Goal: Task Accomplishment & Management: Complete application form

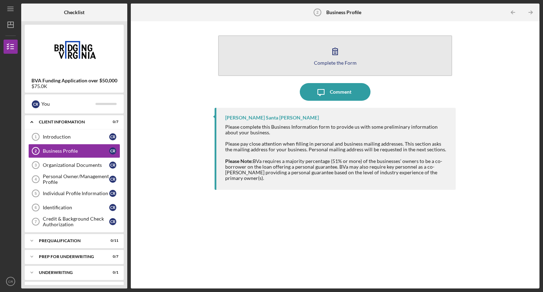
click at [335, 59] on icon "button" at bounding box center [335, 51] width 18 height 18
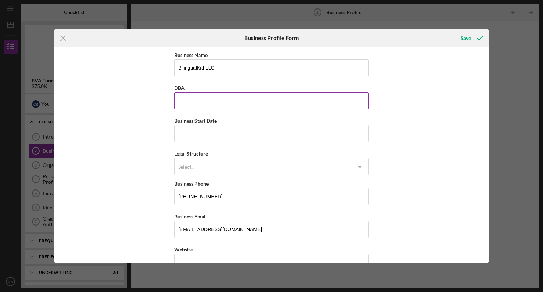
click at [311, 108] on input "DBA" at bounding box center [271, 100] width 194 height 17
type input "BilingualKid Language Immersion School"
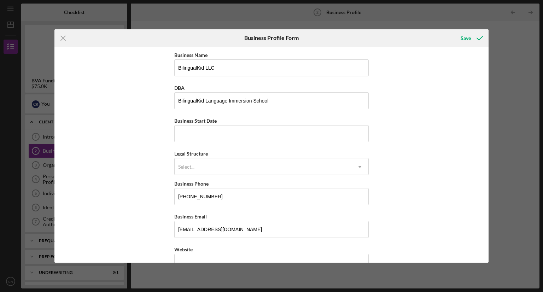
type input "[STREET_ADDRESS]"
type input "[PERSON_NAME] [PERSON_NAME]"
type input "VA"
type input "23060"
type input "VA"
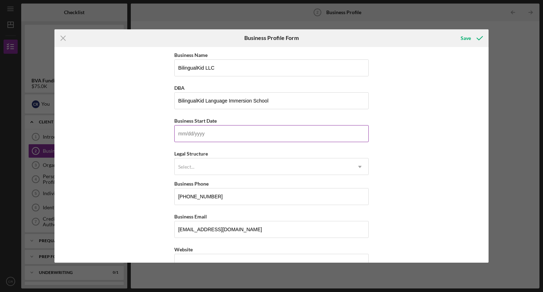
click at [228, 141] on input "Business Start Date" at bounding box center [271, 133] width 194 height 17
type input "[DATE]"
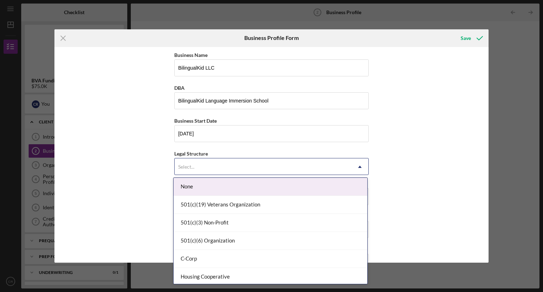
click at [212, 164] on div "Select..." at bounding box center [263, 167] width 177 height 16
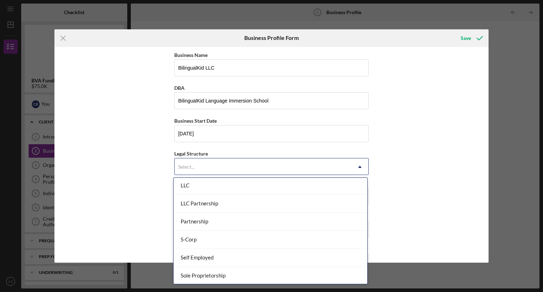
scroll to position [126, 0]
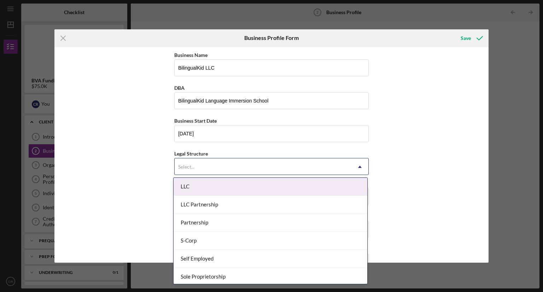
click at [276, 183] on div "LLC" at bounding box center [271, 187] width 194 height 18
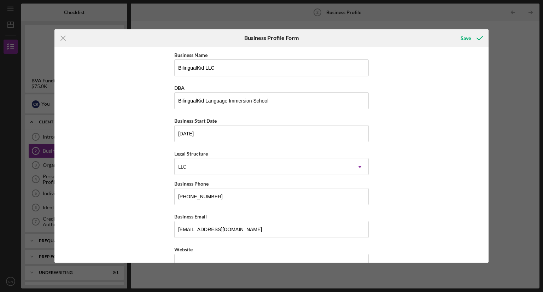
click at [444, 207] on div "Business Name BilingualKid LLC DBA BilingualKid Language Immersion School Busin…" at bounding box center [271, 155] width 434 height 216
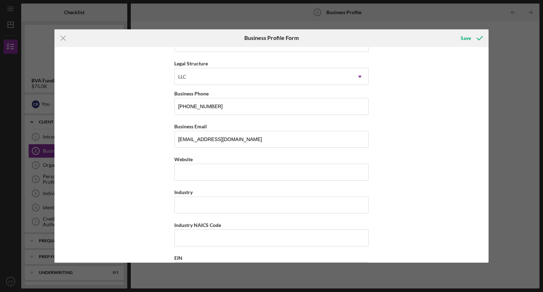
scroll to position [93, 0]
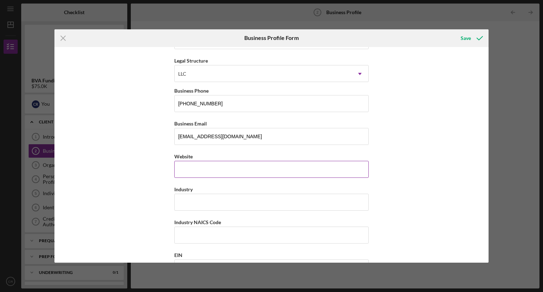
click at [247, 168] on input "Website" at bounding box center [271, 169] width 194 height 17
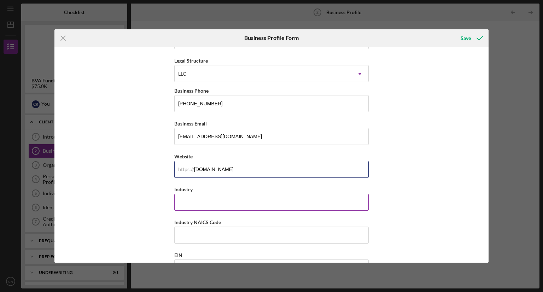
type input "[DOMAIN_NAME]"
click at [317, 200] on input "Industry" at bounding box center [271, 202] width 194 height 17
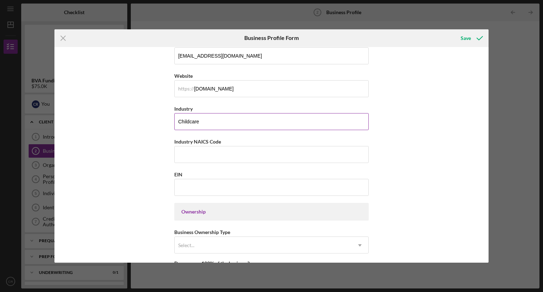
scroll to position [174, 0]
type input "Childcare"
click at [296, 153] on input "Industry NAICS Code" at bounding box center [271, 154] width 194 height 17
drag, startPoint x: 192, startPoint y: 138, endPoint x: 230, endPoint y: 142, distance: 38.0
click at [230, 142] on div "Industry NAICS Code" at bounding box center [271, 141] width 194 height 9
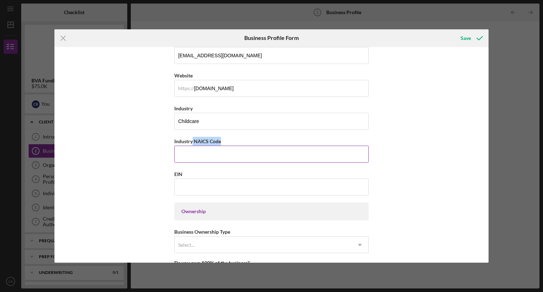
copy label "NAICS Code"
click at [131, 181] on div "Business Name BilingualKid LLC DBA BilingualKid Language Immersion School Busin…" at bounding box center [271, 155] width 434 height 216
click at [194, 190] on input "EIN" at bounding box center [271, 186] width 194 height 17
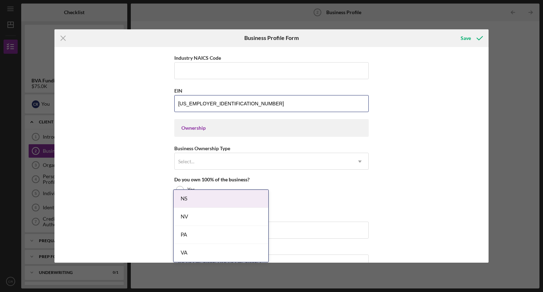
scroll to position [285, 0]
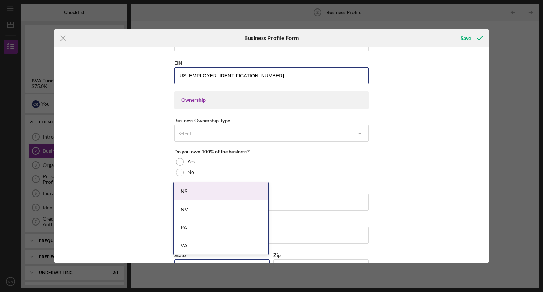
type input "[US_EMPLOYER_IDENTIFICATION_NUMBER]"
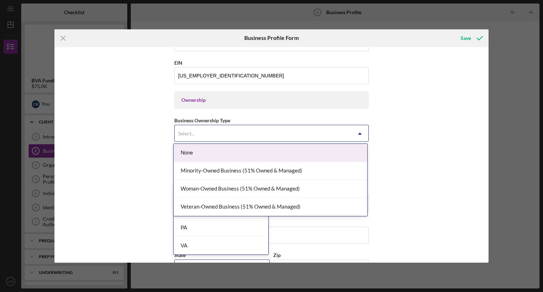
click at [323, 172] on div "Minority-Owned Business (51% Owned & Managed)" at bounding box center [271, 171] width 194 height 18
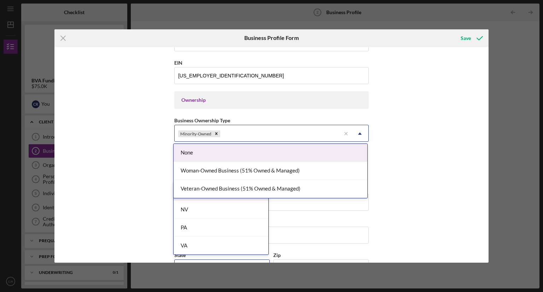
click at [307, 171] on div "Woman-Owned Business (51% Owned & Managed)" at bounding box center [271, 171] width 194 height 18
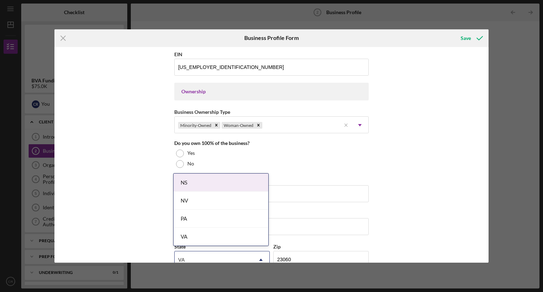
scroll to position [294, 0]
click at [180, 151] on div at bounding box center [180, 153] width 8 height 8
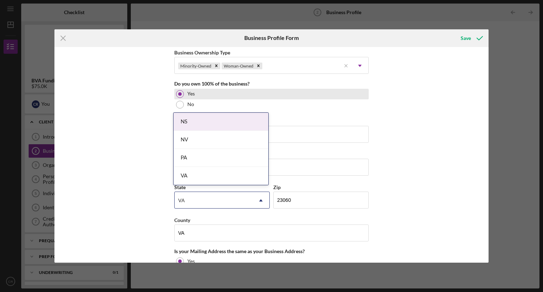
scroll to position [357, 0]
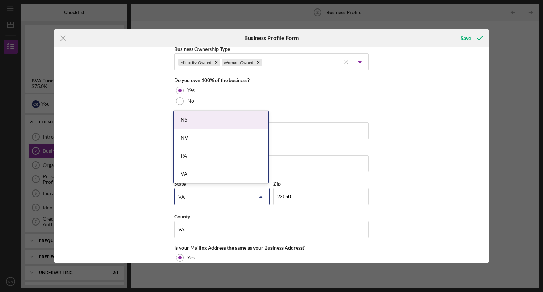
click at [431, 150] on div "Business Name BilingualKid LLC DBA BilingualKid Language Immersion School Busin…" at bounding box center [271, 155] width 434 height 216
click at [252, 174] on div "VA" at bounding box center [221, 174] width 95 height 18
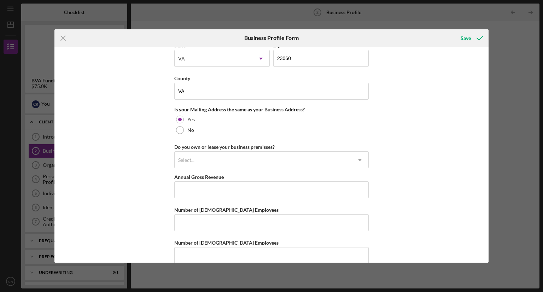
scroll to position [505, 0]
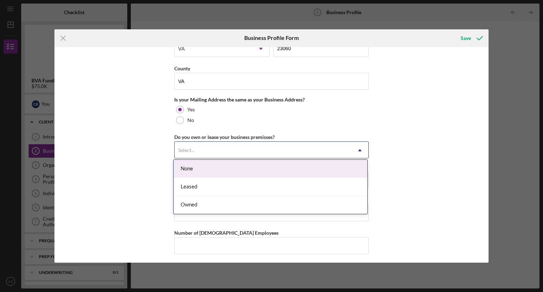
click at [331, 188] on div "Leased" at bounding box center [271, 187] width 194 height 18
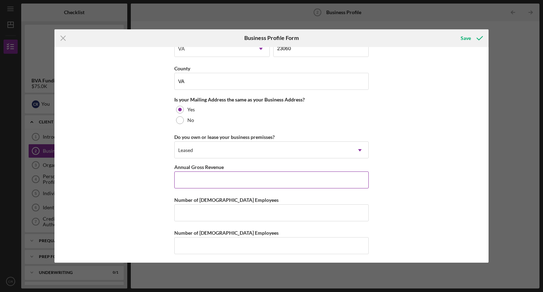
click at [351, 178] on input "Annual Gross Revenue" at bounding box center [271, 179] width 194 height 17
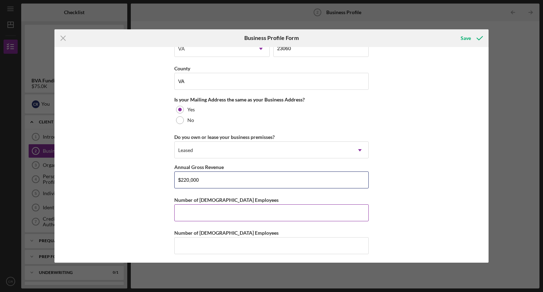
type input "$220,000"
click at [298, 213] on input "Number of [DEMOGRAPHIC_DATA] Employees" at bounding box center [271, 212] width 194 height 17
type input "2"
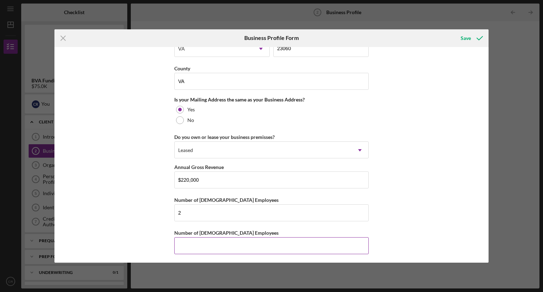
click at [246, 242] on input "Number of [DEMOGRAPHIC_DATA] Employees" at bounding box center [271, 245] width 194 height 17
type input "2"
click at [468, 36] on div "Save" at bounding box center [465, 38] width 10 height 14
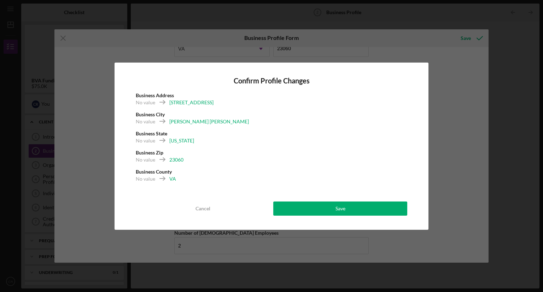
click at [171, 178] on div "VA" at bounding box center [172, 178] width 7 height 7
click at [205, 209] on div "Cancel" at bounding box center [202, 208] width 15 height 14
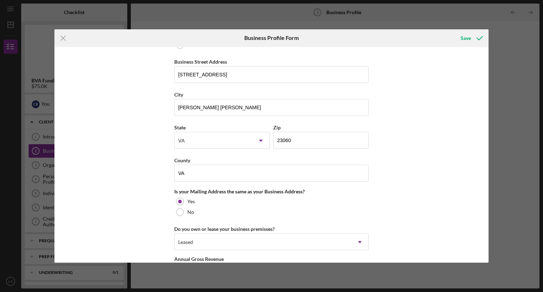
scroll to position [412, 0]
click at [333, 172] on input "VA" at bounding box center [271, 173] width 194 height 17
click at [333, 174] on input "VA" at bounding box center [271, 173] width 194 height 17
type input "V"
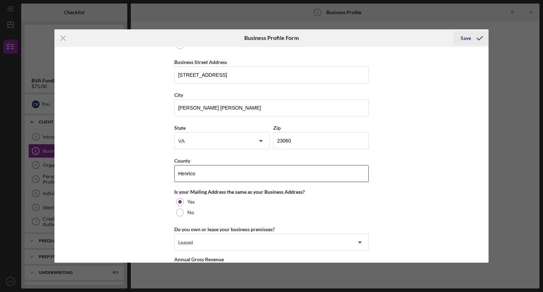
type input "Henrico"
click at [464, 38] on div "Save" at bounding box center [465, 38] width 10 height 14
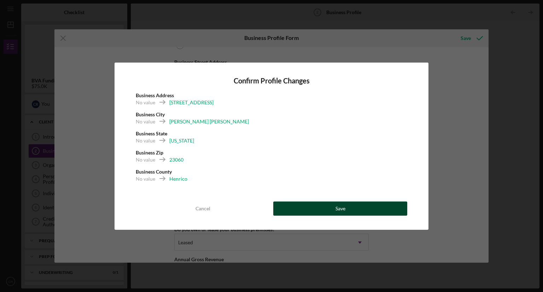
click at [339, 205] on div "Save" at bounding box center [340, 208] width 10 height 14
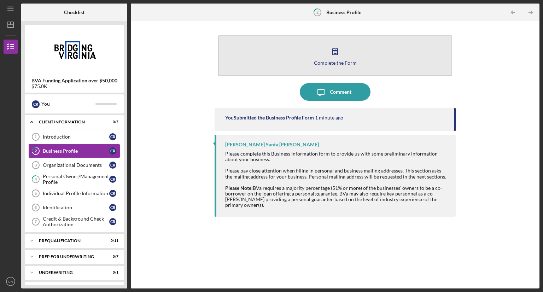
click at [340, 54] on icon "button" at bounding box center [335, 51] width 18 height 18
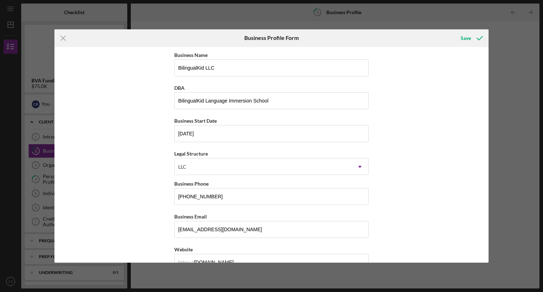
click at [424, 149] on div "Business Name BilingualKid LLC DBA BilingualKid Language Immersion School Busin…" at bounding box center [271, 155] width 434 height 216
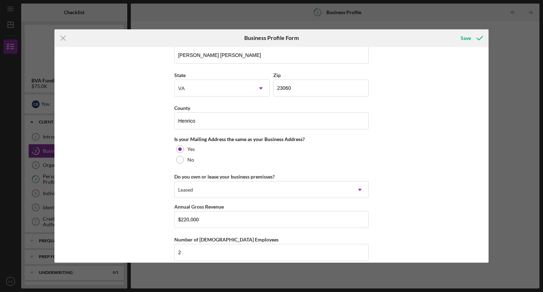
scroll to position [505, 0]
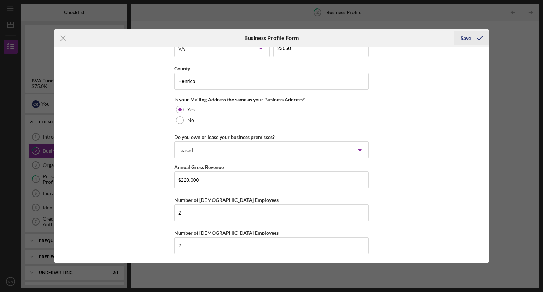
click at [475, 34] on icon "submit" at bounding box center [480, 38] width 18 height 18
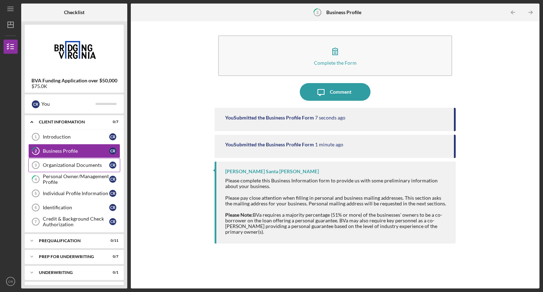
click at [86, 164] on div "Organizational Documents" at bounding box center [76, 165] width 66 height 6
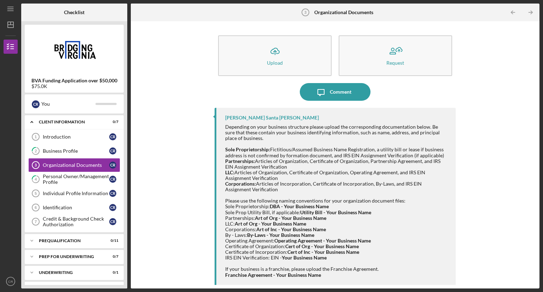
scroll to position [2, 0]
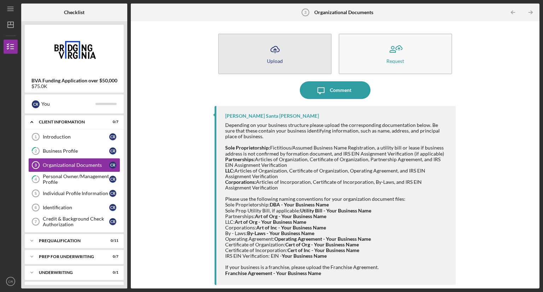
click at [277, 47] on icon "Icon/Upload" at bounding box center [275, 50] width 18 height 18
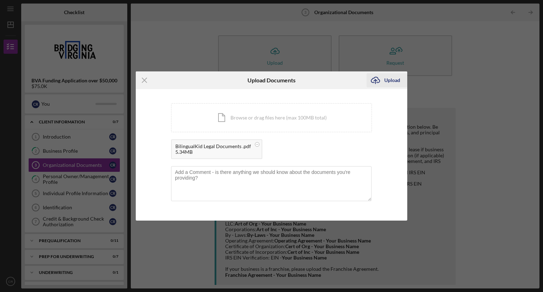
click at [389, 82] on div "Upload" at bounding box center [392, 80] width 16 height 14
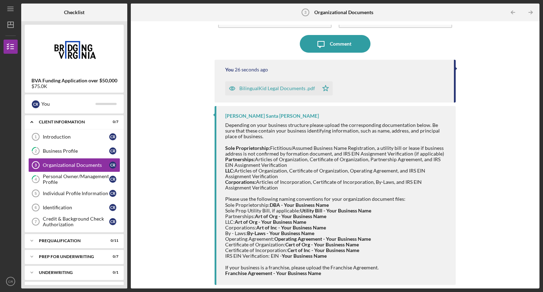
scroll to position [48, 0]
click at [477, 89] on div "Icon/Upload Upload Request Icon/Message Comment You 27 seconds ago BilingualKid…" at bounding box center [334, 155] width 401 height 260
click at [198, 48] on div "Icon/Upload Upload Request Icon/Message Comment You 31 seconds ago BilingualKid…" at bounding box center [334, 155] width 401 height 260
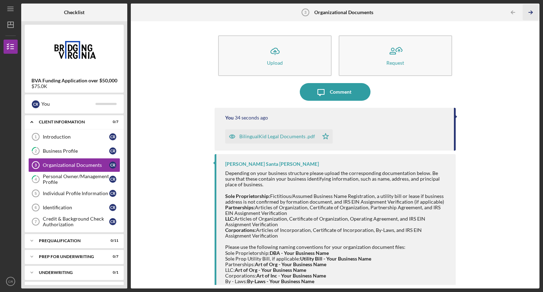
click at [532, 11] on icon "Icon/Table Pagination Arrow" at bounding box center [530, 13] width 16 height 16
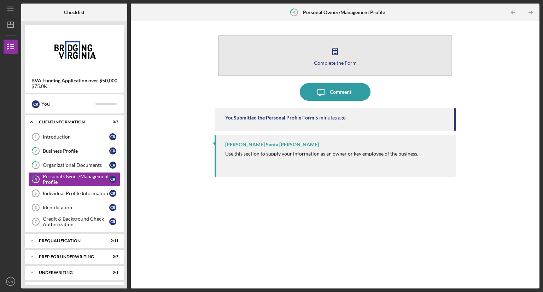
click at [335, 50] on icon "button" at bounding box center [335, 51] width 18 height 18
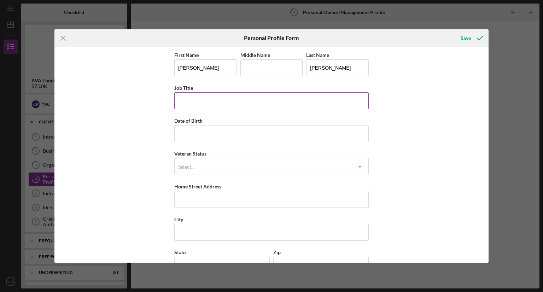
click at [195, 99] on input "Job Title" at bounding box center [271, 100] width 194 height 17
type input "Owner"
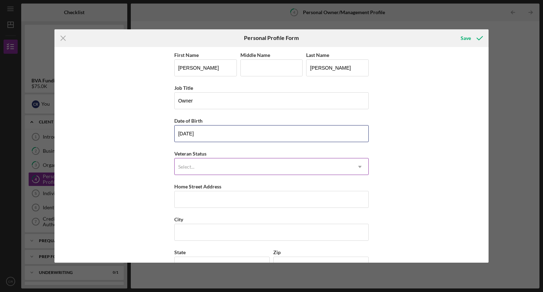
type input "[DATE]"
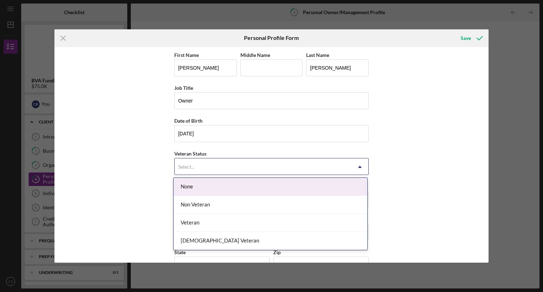
click at [222, 164] on div "Select..." at bounding box center [263, 167] width 177 height 16
click at [215, 186] on div "None" at bounding box center [271, 187] width 194 height 18
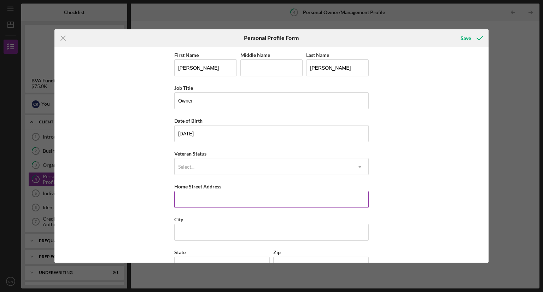
click at [212, 200] on input "Home Street Address" at bounding box center [271, 199] width 194 height 17
type input "[STREET_ADDRESS]"
type input "[GEOGRAPHIC_DATA]"
type input "23060"
type input "[US_STATE]"
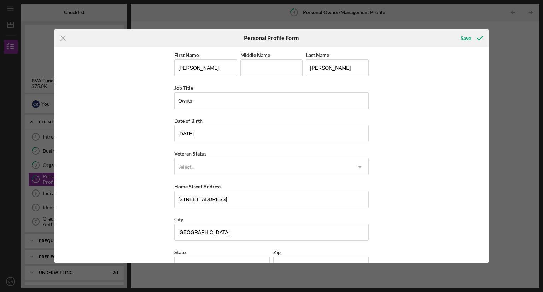
click at [417, 174] on div "First Name [PERSON_NAME] Middle Name Last Name [PERSON_NAME] Job Title Owner Da…" at bounding box center [271, 155] width 434 height 216
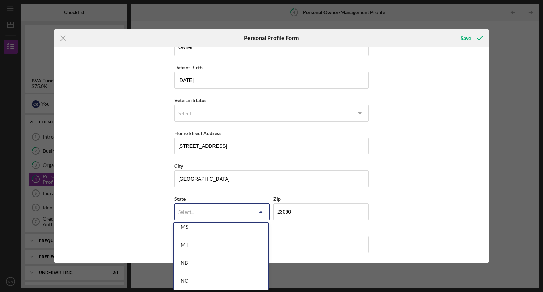
type input "v"
click at [232, 227] on div "VA" at bounding box center [221, 227] width 95 height 18
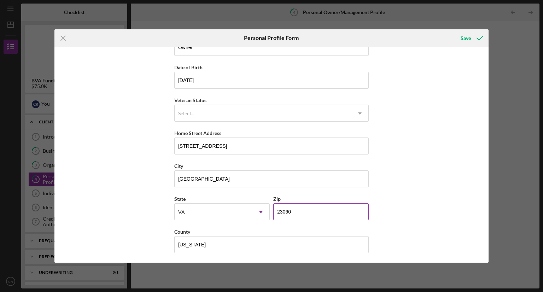
click at [333, 211] on input "23060" at bounding box center [320, 211] width 95 height 17
type input "23111"
click at [416, 193] on div "First Name [PERSON_NAME] Middle Name Last Name [PERSON_NAME] Job Title Owner Da…" at bounding box center [271, 155] width 434 height 216
click at [235, 246] on input "[US_STATE]" at bounding box center [271, 244] width 194 height 17
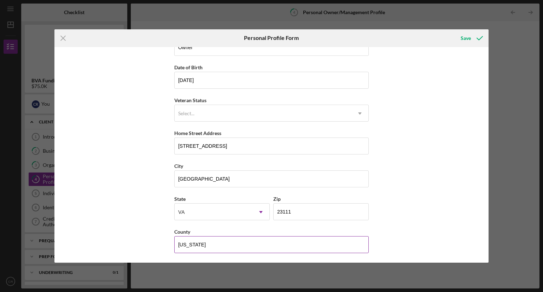
click at [235, 246] on input "[US_STATE]" at bounding box center [271, 244] width 194 height 17
type input "[GEOGRAPHIC_DATA]"
click at [462, 126] on div "First Name [PERSON_NAME] Middle Name Last Name [PERSON_NAME] Job Title Owner Da…" at bounding box center [271, 155] width 434 height 216
drag, startPoint x: 488, startPoint y: 152, endPoint x: 488, endPoint y: 79, distance: 73.2
click at [488, 79] on div "Icon/Menu Close Personal Profile Form Save First Name [PERSON_NAME] Middle Name…" at bounding box center [271, 146] width 543 height 292
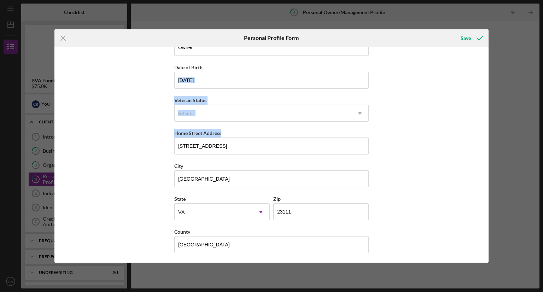
click at [486, 93] on div "First Name [PERSON_NAME] Middle Name Last Name [PERSON_NAME] Job Title Owner Da…" at bounding box center [271, 155] width 434 height 216
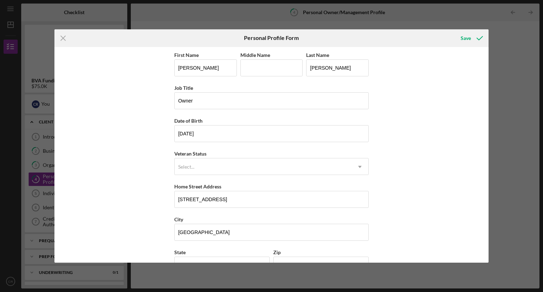
scroll to position [53, 0]
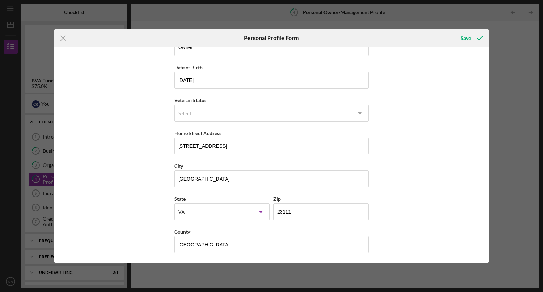
click at [448, 170] on div "First Name [PERSON_NAME] Middle Name Last Name [PERSON_NAME] Job Title Owner Da…" at bounding box center [271, 155] width 434 height 216
click at [502, 58] on div "Icon/Menu Close Personal Profile Form Save First Name [PERSON_NAME] Middle Name…" at bounding box center [271, 146] width 543 height 292
click at [466, 37] on div "Save" at bounding box center [465, 38] width 10 height 14
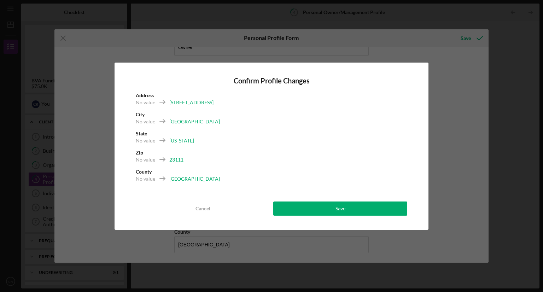
click at [340, 217] on div "Confirm Profile Changes Address No value [STREET_ADDRESS] No value [GEOGRAPHIC_…" at bounding box center [272, 146] width 314 height 167
click at [362, 200] on div "Confirm Profile Changes Address No value [STREET_ADDRESS] No value [GEOGRAPHIC_…" at bounding box center [272, 146] width 314 height 167
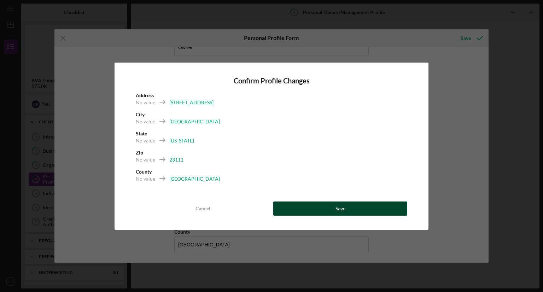
click at [368, 209] on button "Save" at bounding box center [340, 208] width 134 height 14
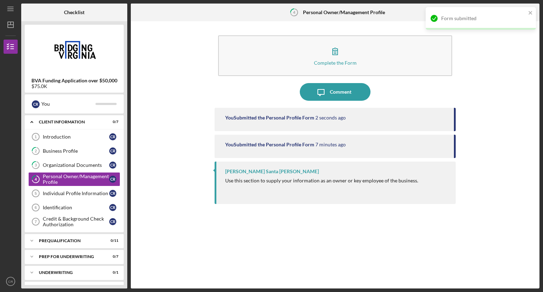
drag, startPoint x: 368, startPoint y: 209, endPoint x: 401, endPoint y: 238, distance: 44.4
click at [401, 238] on div "You Submitted the Personal Profile Form 2 seconds ago You Submitted the Persona…" at bounding box center [335, 193] width 241 height 170
click at [503, 136] on div "Complete the Form Form Icon/Message Comment You Submitted the Personal Profile …" at bounding box center [334, 155] width 401 height 260
click at [532, 14] on icon "Icon/Table Pagination Arrow" at bounding box center [530, 13] width 16 height 16
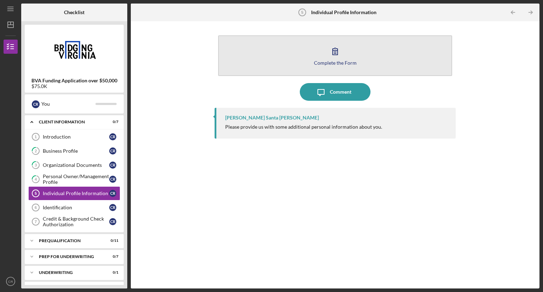
click at [351, 56] on button "Complete the Form Form" at bounding box center [335, 55] width 234 height 41
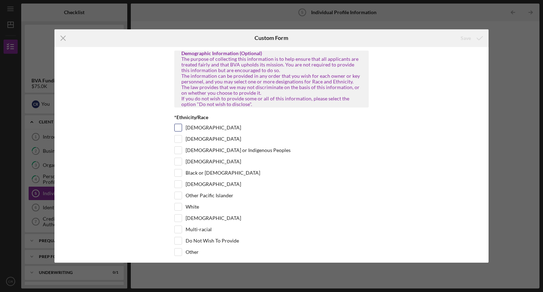
click at [176, 131] on input "[DEMOGRAPHIC_DATA]" at bounding box center [178, 127] width 7 height 7
checkbox input "true"
click at [176, 146] on div "[DEMOGRAPHIC_DATA]" at bounding box center [271, 140] width 194 height 11
click at [180, 142] on input "[DEMOGRAPHIC_DATA]" at bounding box center [178, 138] width 7 height 7
checkbox input "true"
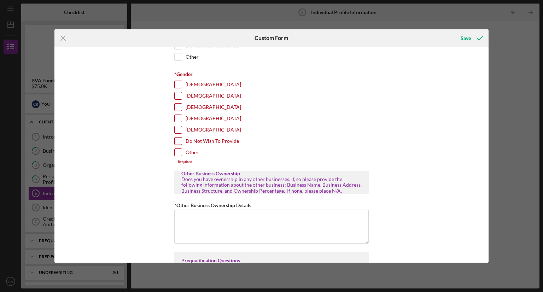
scroll to position [197, 0]
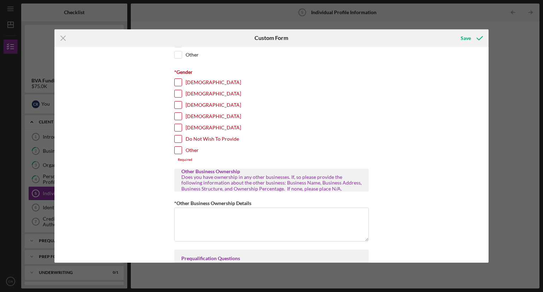
click at [175, 86] on input "[DEMOGRAPHIC_DATA]" at bounding box center [178, 82] width 7 height 7
checkbox input "true"
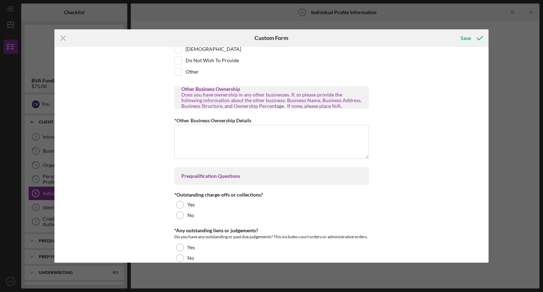
scroll to position [271, 0]
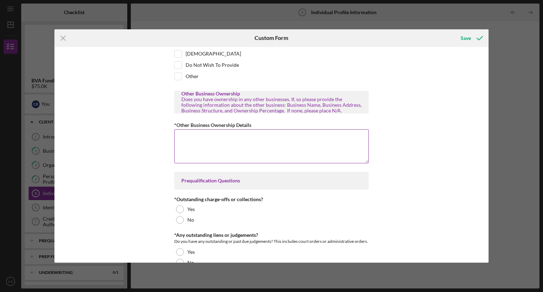
click at [254, 151] on textarea "*Other Business Ownership Details" at bounding box center [271, 146] width 194 height 34
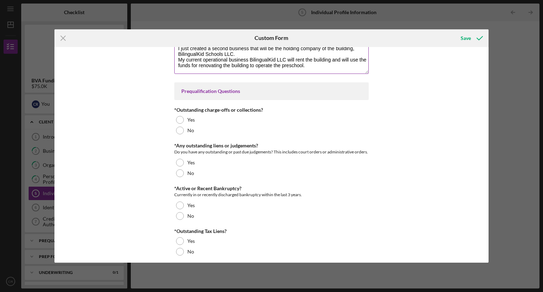
scroll to position [368, 0]
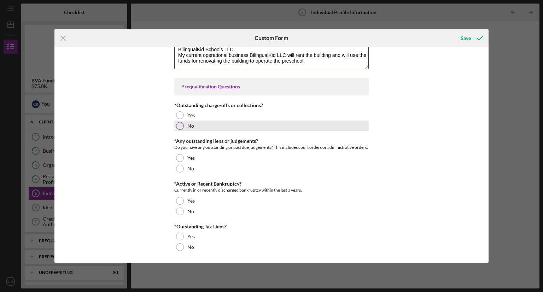
type textarea "I just created a second business that will be the holding company of the buildi…"
click at [180, 125] on div at bounding box center [180, 126] width 8 height 8
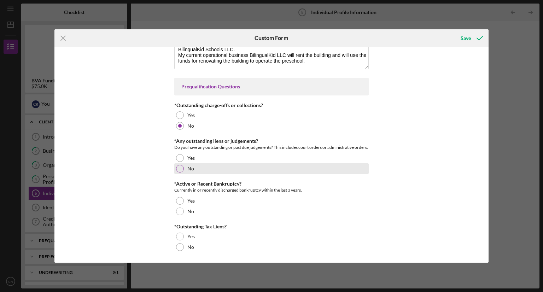
click at [176, 167] on div at bounding box center [180, 169] width 8 height 8
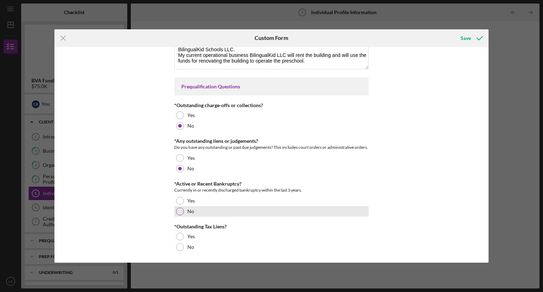
click at [180, 210] on div at bounding box center [180, 211] width 8 height 8
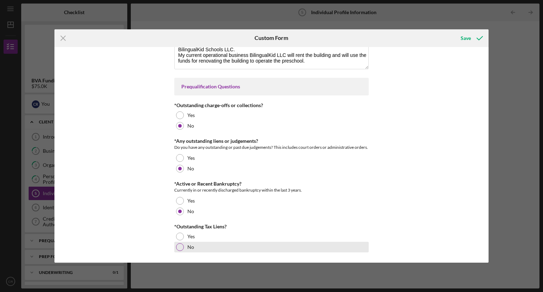
click at [180, 247] on div at bounding box center [180, 247] width 8 height 8
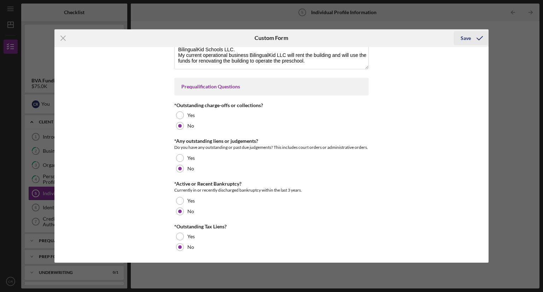
click at [463, 39] on div "Save" at bounding box center [465, 38] width 10 height 14
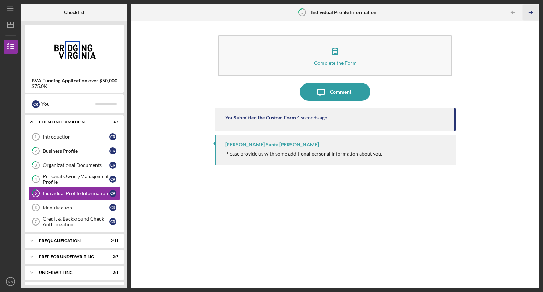
click at [533, 16] on icon "Icon/Table Pagination Arrow" at bounding box center [530, 13] width 16 height 16
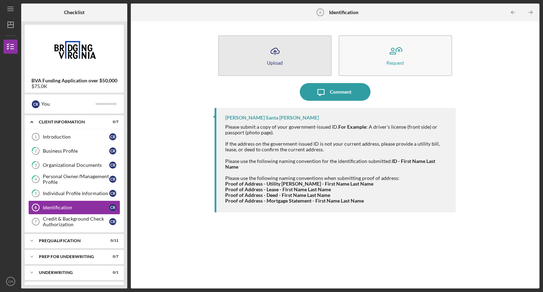
click at [276, 60] on div "Upload" at bounding box center [275, 62] width 16 height 5
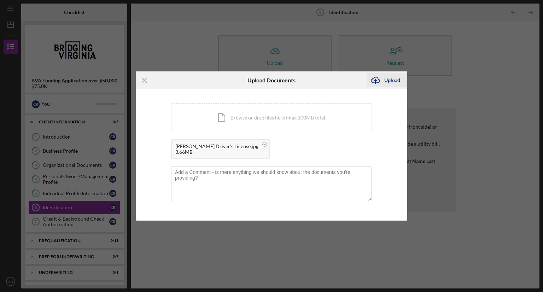
click at [389, 81] on div "Upload" at bounding box center [392, 80] width 16 height 14
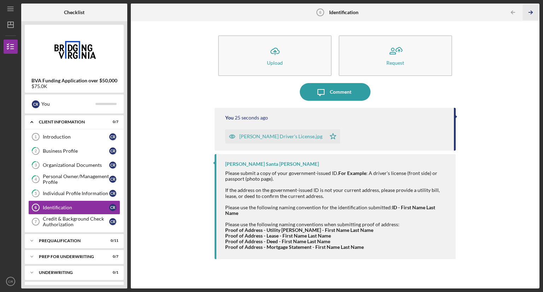
click at [530, 16] on icon "Icon/Table Pagination Arrow" at bounding box center [530, 13] width 16 height 16
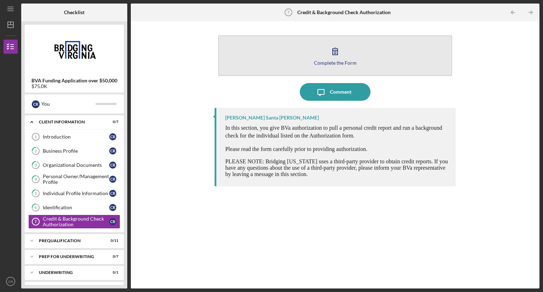
click at [341, 53] on icon "button" at bounding box center [335, 51] width 18 height 18
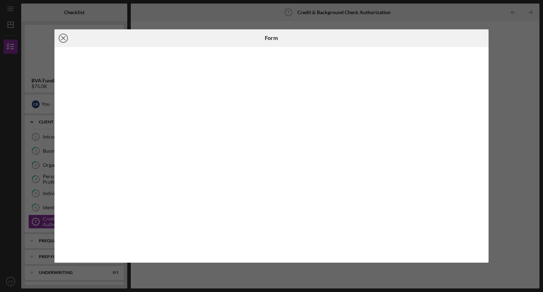
click at [64, 37] on line at bounding box center [63, 38] width 4 height 4
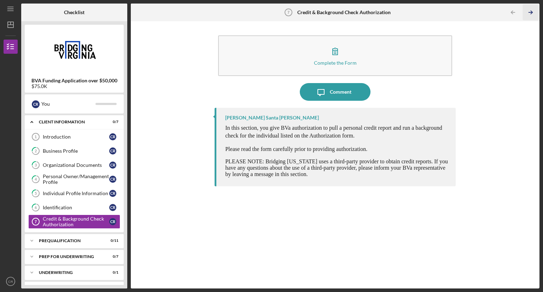
click at [528, 10] on icon "Icon/Table Pagination Arrow" at bounding box center [530, 13] width 16 height 16
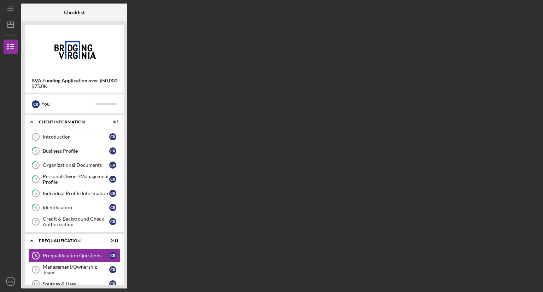
scroll to position [54, 0]
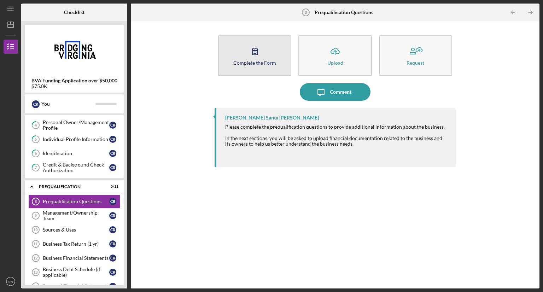
click at [260, 53] on icon "button" at bounding box center [255, 51] width 18 height 18
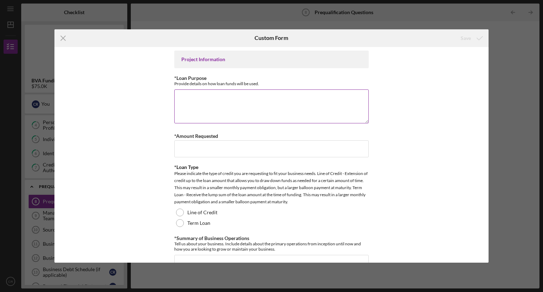
click at [295, 98] on textarea "*Loan Purpose" at bounding box center [271, 106] width 194 height 34
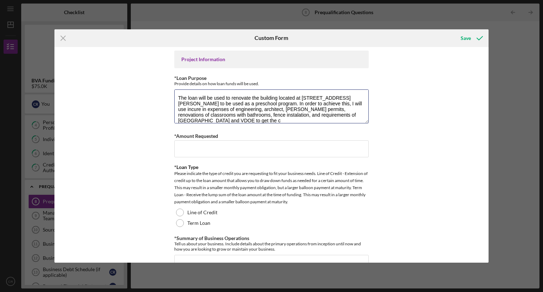
scroll to position [0, 0]
type textarea "The loan will be used to renovate the building located at [STREET_ADDRESS][PERS…"
click at [317, 148] on input "*Amount Requested" at bounding box center [271, 148] width 194 height 17
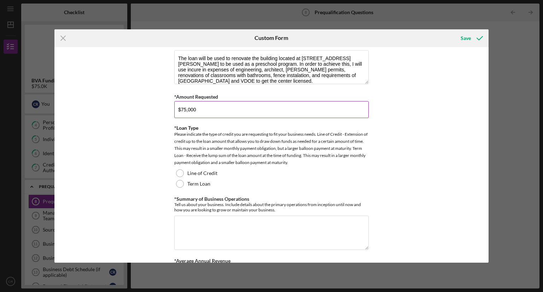
scroll to position [40, 0]
type input "$75,000"
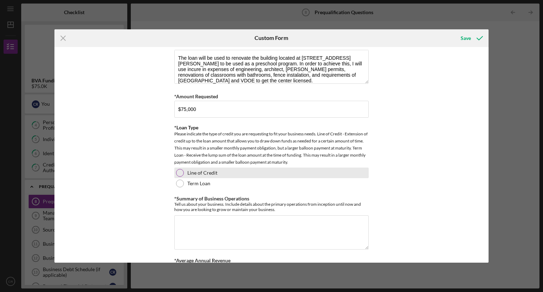
click at [192, 171] on label "Line of Credit" at bounding box center [202, 173] width 30 height 6
click at [451, 174] on div "Project Information *Loan Purpose Provide details on how loan funds will be use…" at bounding box center [271, 155] width 434 height 216
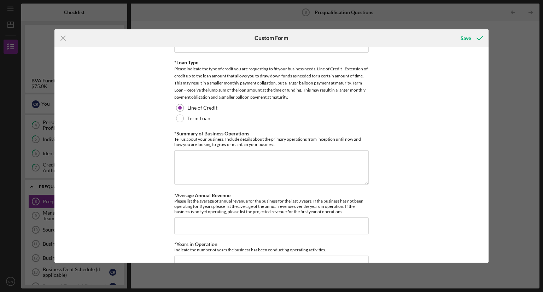
scroll to position [105, 0]
click at [333, 157] on textarea "*Summary of Business Operations" at bounding box center [271, 167] width 194 height 34
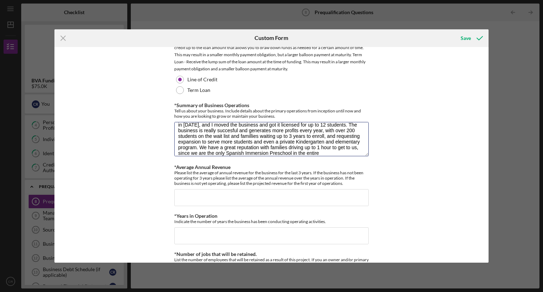
scroll to position [149, 0]
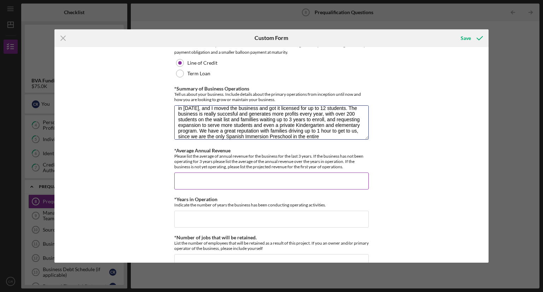
type textarea "I started my business in [DATE] in my home. Then my husband and I bought the ho…"
click at [339, 178] on input "*Average Annual Revenue" at bounding box center [271, 180] width 194 height 17
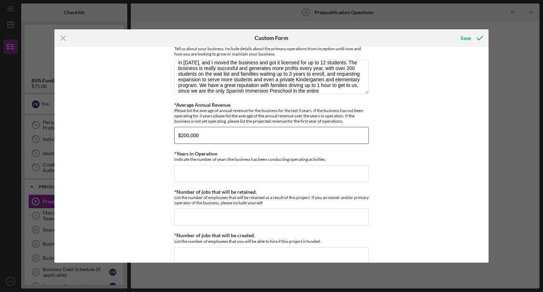
scroll to position [195, 0]
type input "$200,000"
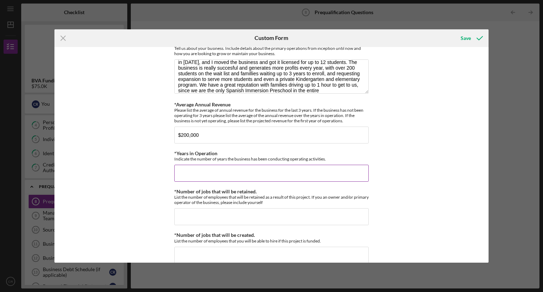
click at [298, 171] on input "*Years in Operation" at bounding box center [271, 173] width 194 height 17
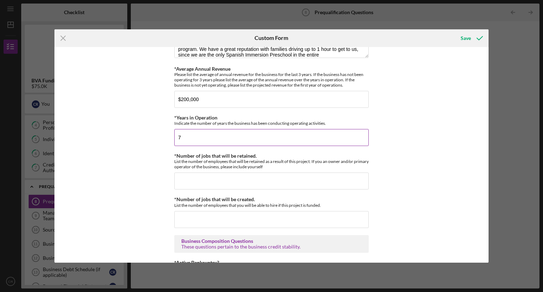
scroll to position [232, 0]
type input "7"
click at [342, 179] on input "*Number of jobs that will be retained." at bounding box center [271, 180] width 194 height 17
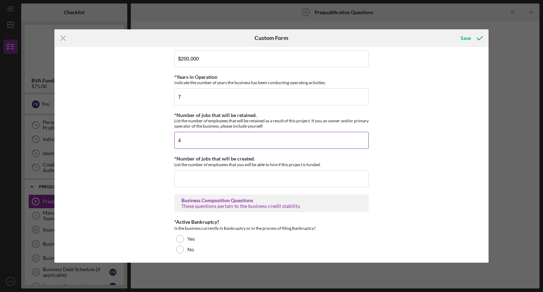
scroll to position [274, 0]
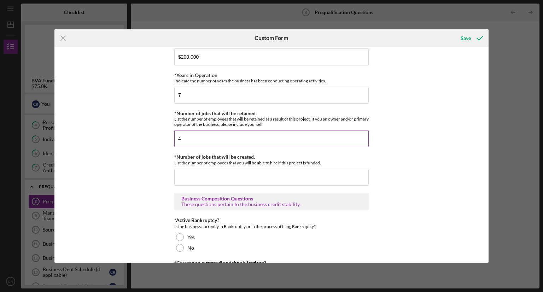
type input "4"
click at [356, 175] on input "*Number of jobs that will be created." at bounding box center [271, 177] width 194 height 17
type input "2"
click at [410, 174] on div "Project Information *Loan Purpose Provide details on how loan funds will be use…" at bounding box center [271, 155] width 434 height 216
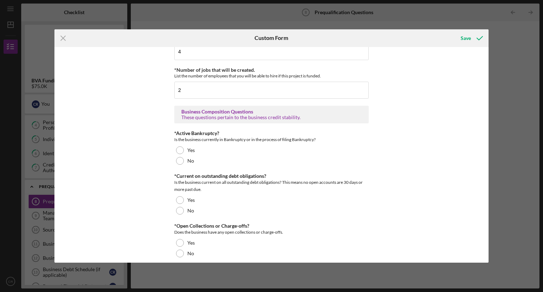
scroll to position [362, 0]
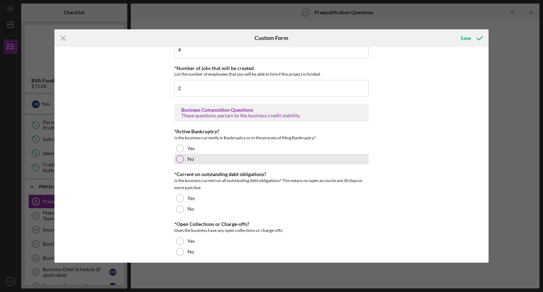
click at [182, 157] on div at bounding box center [180, 159] width 8 height 8
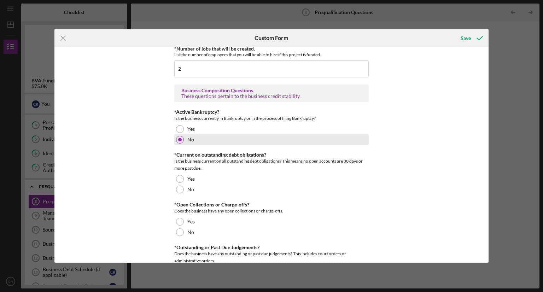
scroll to position [386, 0]
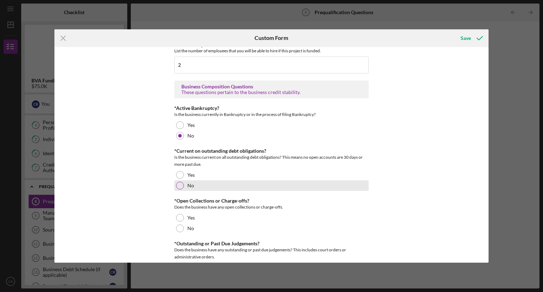
click at [192, 180] on div "No" at bounding box center [271, 185] width 194 height 11
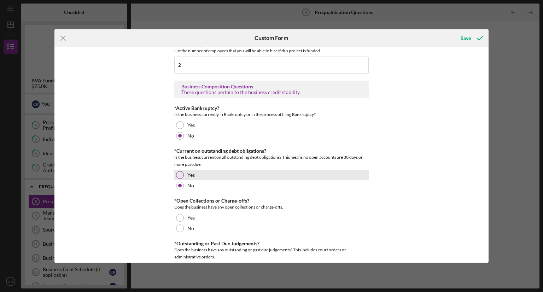
click at [198, 170] on div "Yes" at bounding box center [271, 175] width 194 height 11
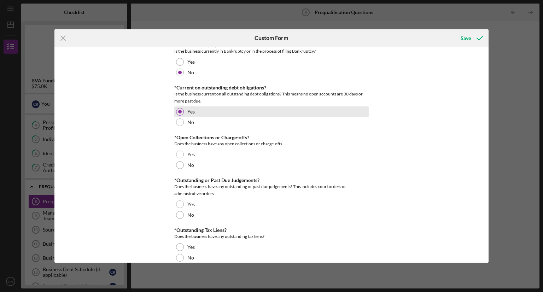
scroll to position [449, 0]
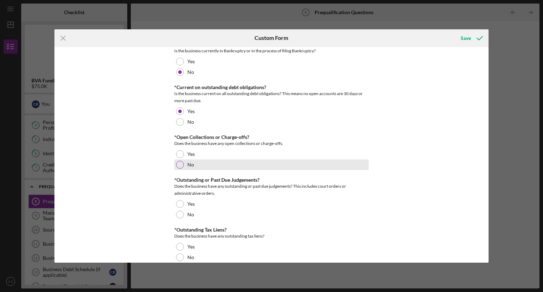
click at [189, 163] on label "No" at bounding box center [190, 165] width 7 height 6
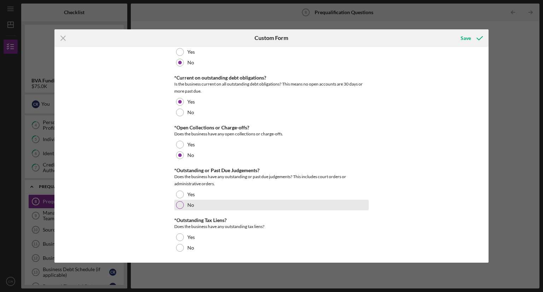
click at [187, 203] on label "No" at bounding box center [190, 205] width 7 height 6
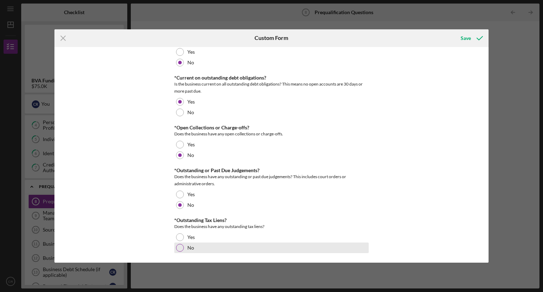
click at [189, 249] on label "No" at bounding box center [190, 248] width 7 height 6
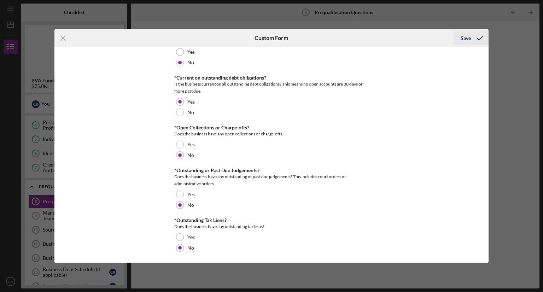
click at [471, 33] on icon "submit" at bounding box center [480, 38] width 18 height 18
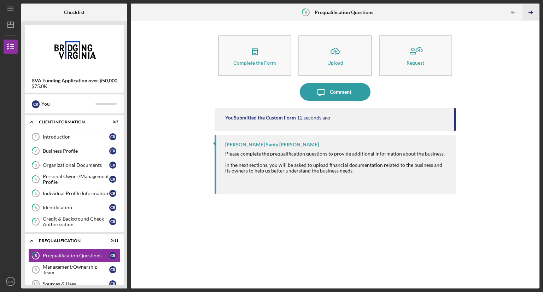
click at [531, 8] on icon "Icon/Table Pagination Arrow" at bounding box center [530, 13] width 16 height 16
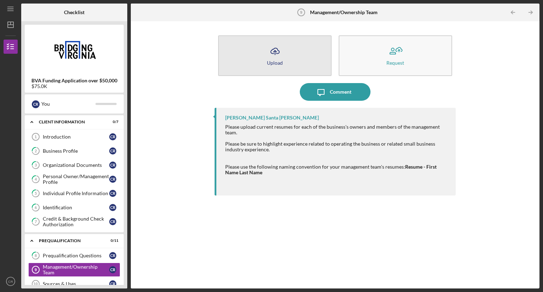
click at [276, 68] on button "Icon/Upload Upload" at bounding box center [274, 55] width 113 height 41
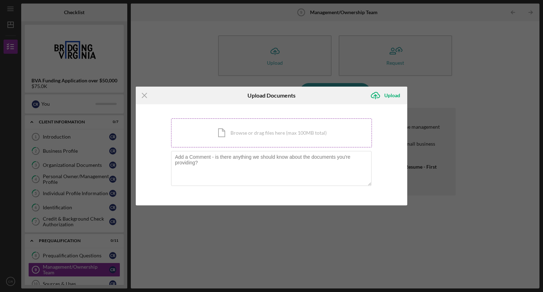
click at [249, 138] on div "Icon/Document Browse or drag files here (max 100MB total) Tap to choose files o…" at bounding box center [271, 132] width 201 height 29
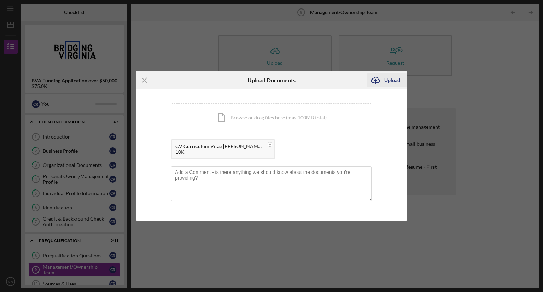
click at [389, 78] on div "Upload" at bounding box center [392, 80] width 16 height 14
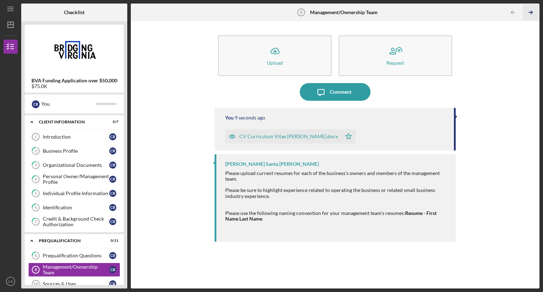
click at [534, 13] on icon "Icon/Table Pagination Arrow" at bounding box center [530, 13] width 16 height 16
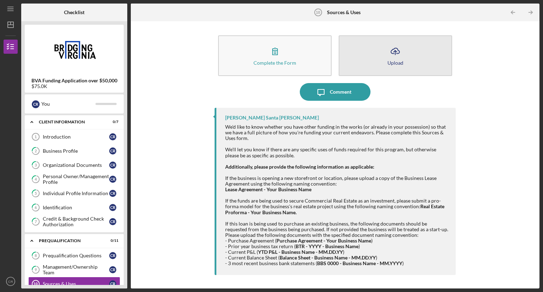
click at [380, 53] on button "Icon/Upload Upload" at bounding box center [395, 55] width 113 height 41
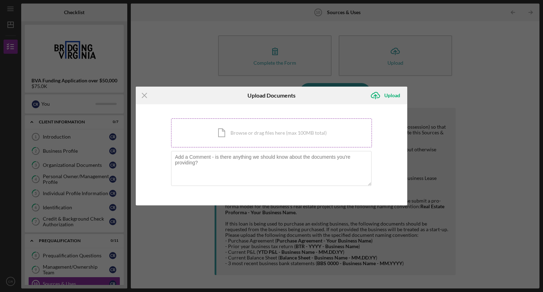
click at [271, 118] on div "Icon/Document Browse or drag files here (max 100MB total) Tap to choose files o…" at bounding box center [271, 132] width 201 height 29
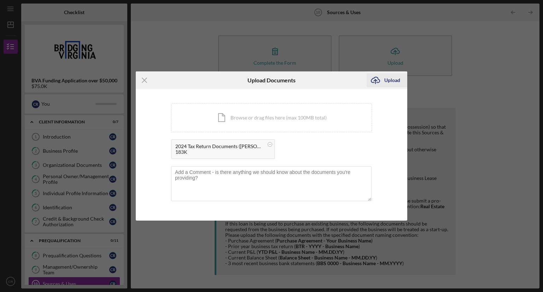
click at [389, 78] on div "Upload" at bounding box center [392, 80] width 16 height 14
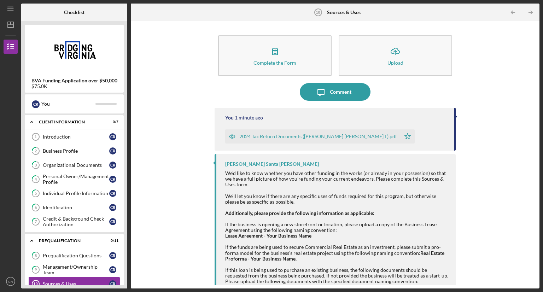
scroll to position [37, 0]
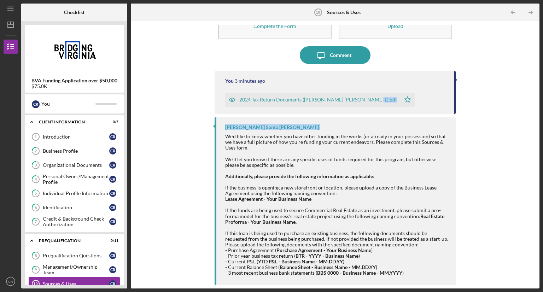
drag, startPoint x: 536, startPoint y: 131, endPoint x: 537, endPoint y: 99, distance: 32.5
click at [537, 99] on div "Complete the Form Form Icon/Upload Upload Icon/Message Comment You 3 minutes ag…" at bounding box center [335, 154] width 409 height 267
click at [401, 34] on button "Icon/Upload Upload" at bounding box center [395, 19] width 113 height 41
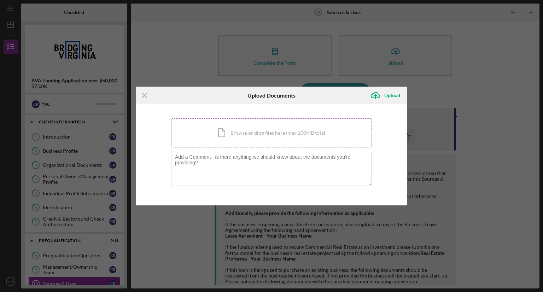
click at [236, 134] on div "Icon/Document Browse or drag files here (max 100MB total) Tap to choose files o…" at bounding box center [271, 132] width 201 height 29
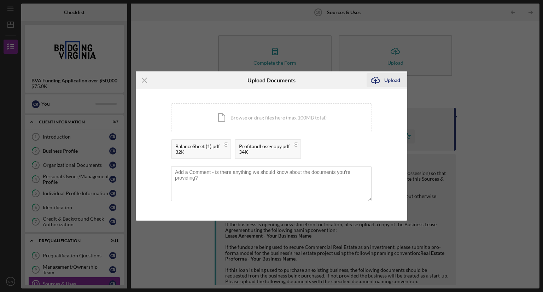
click at [393, 81] on div "Upload" at bounding box center [392, 80] width 16 height 14
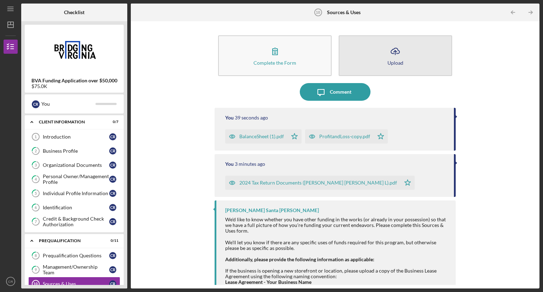
click at [393, 60] on div "Upload" at bounding box center [395, 62] width 16 height 5
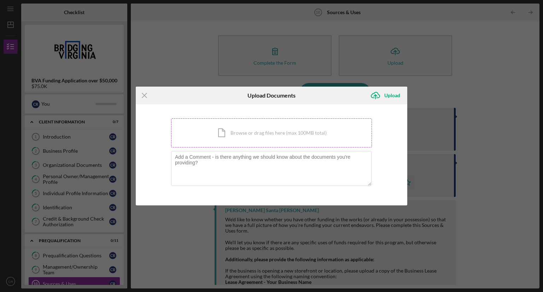
click at [311, 132] on div "Icon/Document Browse or drag files here (max 100MB total) Tap to choose files o…" at bounding box center [271, 132] width 201 height 29
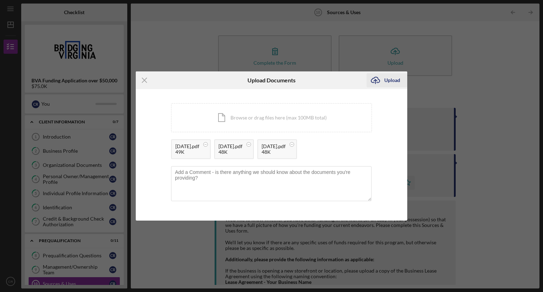
click at [393, 81] on div "Upload" at bounding box center [392, 80] width 16 height 14
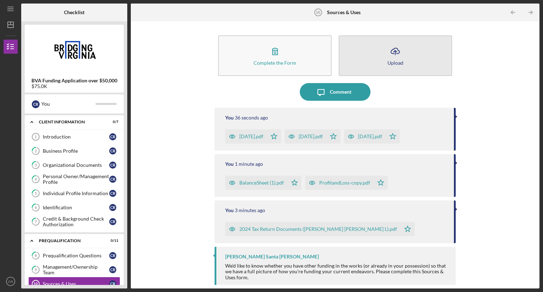
click at [372, 59] on button "Icon/Upload Upload" at bounding box center [395, 55] width 113 height 41
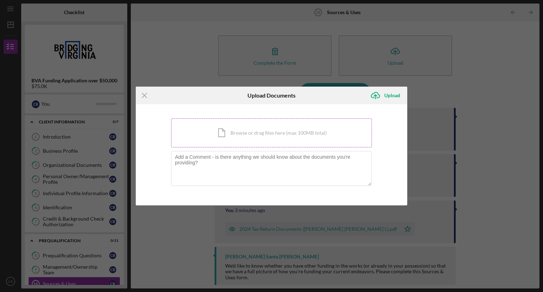
click at [262, 137] on div "Icon/Document Browse or drag files here (max 100MB total) Tap to choose files o…" at bounding box center [271, 132] width 201 height 29
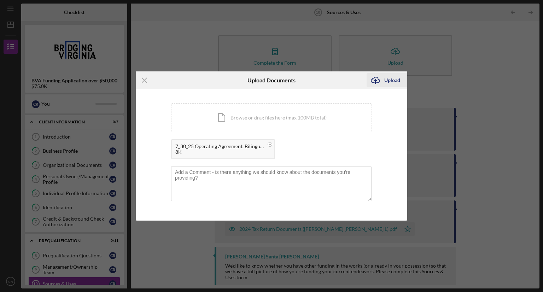
click at [395, 79] on div "Upload" at bounding box center [392, 80] width 16 height 14
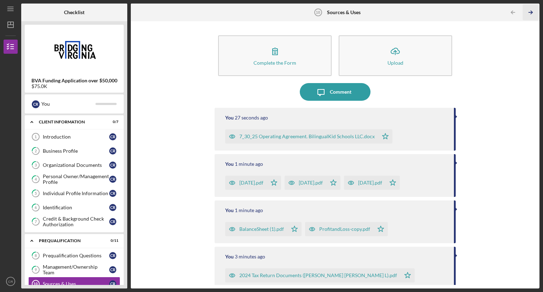
click at [531, 11] on polyline "button" at bounding box center [531, 12] width 2 height 3
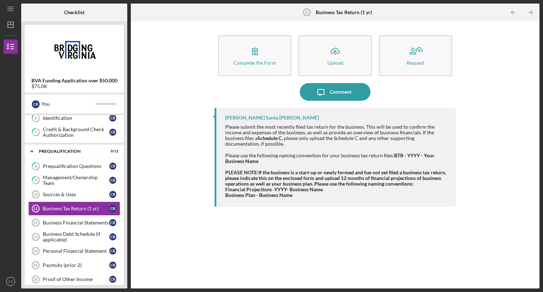
scroll to position [96, 0]
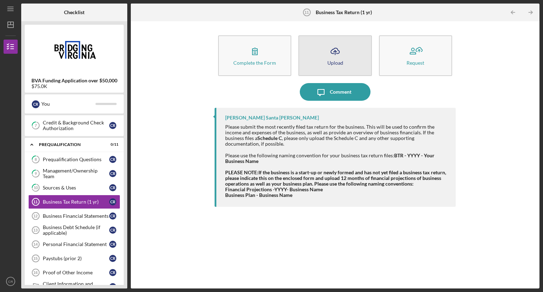
click at [327, 52] on icon "Icon/Upload" at bounding box center [335, 51] width 18 height 18
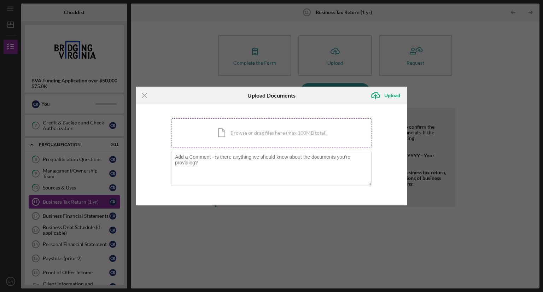
click at [252, 132] on div "Icon/Document Browse or drag files here (max 100MB total) Tap to choose files o…" at bounding box center [271, 132] width 201 height 29
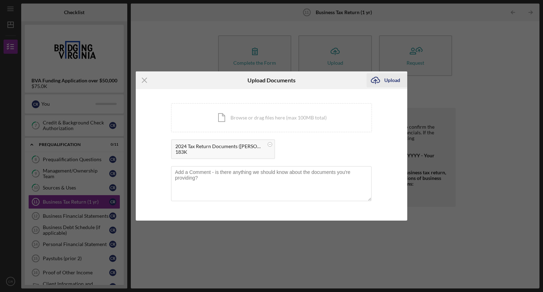
click at [388, 76] on div "Upload" at bounding box center [392, 80] width 16 height 14
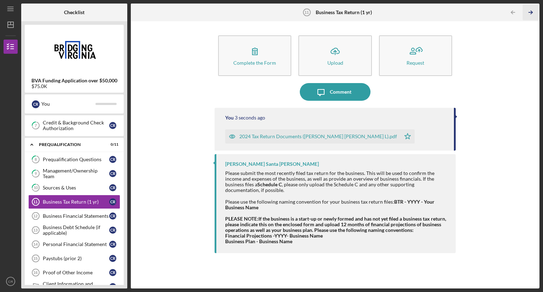
click at [531, 11] on polyline "button" at bounding box center [531, 12] width 2 height 3
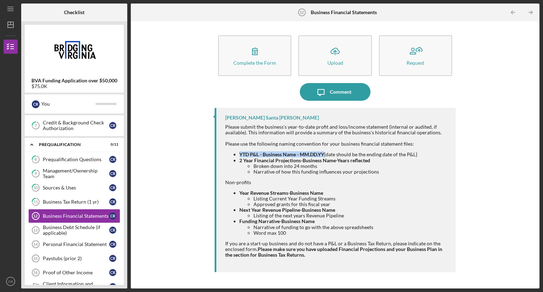
drag, startPoint x: 240, startPoint y: 153, endPoint x: 324, endPoint y: 154, distance: 83.8
click at [324, 154] on strong "YTD P&L - Business Name - MM.DD.YY" at bounding box center [281, 154] width 85 height 6
copy strong "YTD P&L - Business Name - MM.DD.YY"
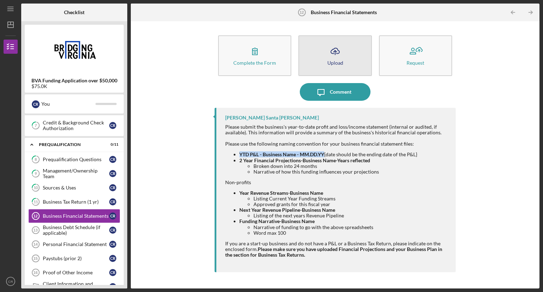
click at [348, 54] on button "Icon/Upload Upload" at bounding box center [334, 55] width 73 height 41
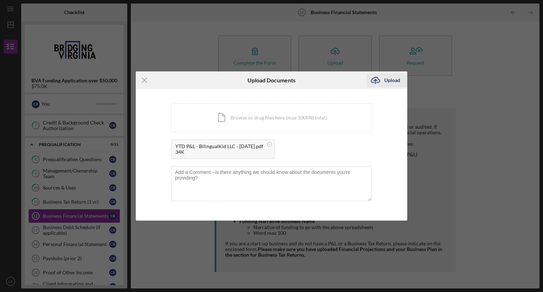
click at [393, 76] on div "Upload" at bounding box center [392, 80] width 16 height 14
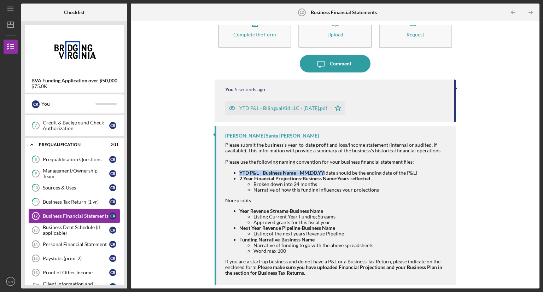
scroll to position [34, 0]
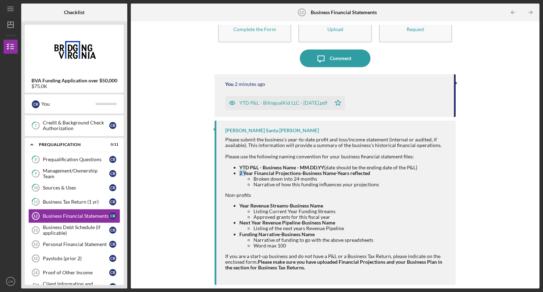
drag, startPoint x: 239, startPoint y: 171, endPoint x: 245, endPoint y: 172, distance: 5.3
click at [245, 172] on strong "2 Year Financial Projections-Business Name-Years reflected" at bounding box center [304, 173] width 131 height 6
click at [237, 173] on ul "YTD P&L - Business Name - MM.DD.YY {date should be the ending date of the P&L} …" at bounding box center [336, 176] width 223 height 23
drag, startPoint x: 239, startPoint y: 171, endPoint x: 369, endPoint y: 173, distance: 129.7
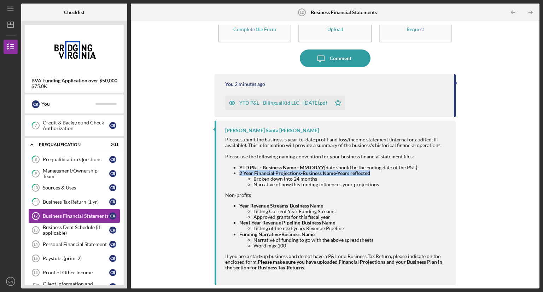
click at [369, 173] on strong "2 Year Financial Projections-Business Name-Years reflected" at bounding box center [304, 173] width 131 height 6
copy strong "2 Year Financial Projections-Business Name-Years reflected"
click at [523, 171] on div "Complete the Form Form Icon/Upload Upload Request Icon/Message Comment You 3 mi…" at bounding box center [334, 155] width 401 height 260
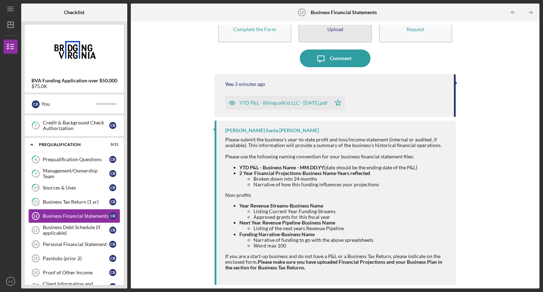
click at [336, 30] on div "Upload" at bounding box center [335, 29] width 16 height 5
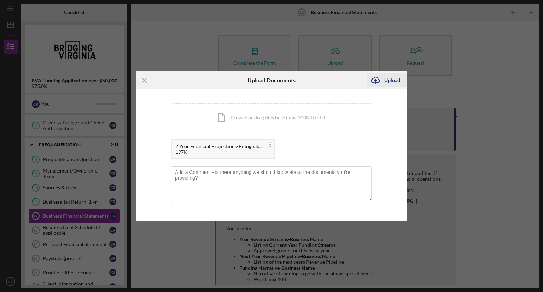
click at [393, 78] on div "Upload" at bounding box center [392, 80] width 16 height 14
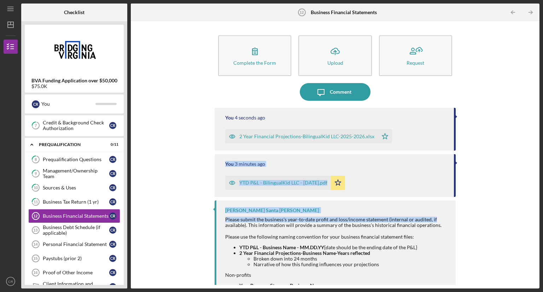
drag, startPoint x: 536, startPoint y: 128, endPoint x: 529, endPoint y: 221, distance: 93.2
click at [529, 221] on div "Complete the Form Form Icon/Upload Upload Request Icon/Message Comment You 4 se…" at bounding box center [335, 154] width 409 height 267
click at [531, 11] on polyline "button" at bounding box center [531, 12] width 2 height 3
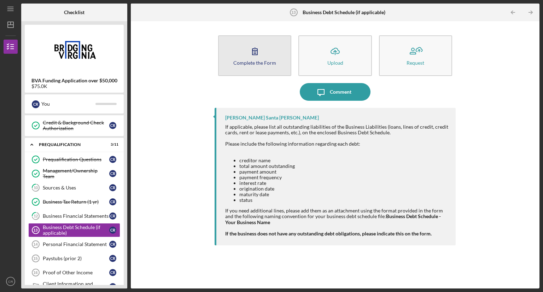
click at [260, 54] on icon "button" at bounding box center [255, 51] width 18 height 18
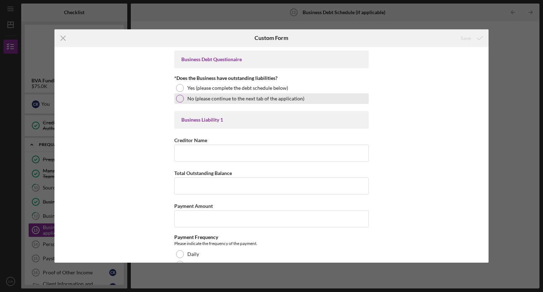
click at [222, 99] on label "No (please continue to the next tab of the application)" at bounding box center [245, 99] width 117 height 6
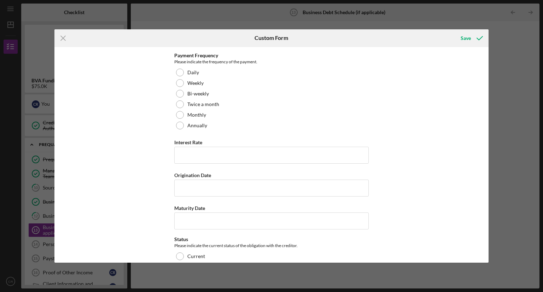
scroll to position [1651, 0]
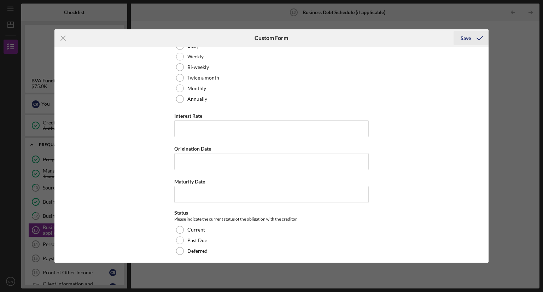
click at [472, 38] on icon "submit" at bounding box center [480, 38] width 18 height 18
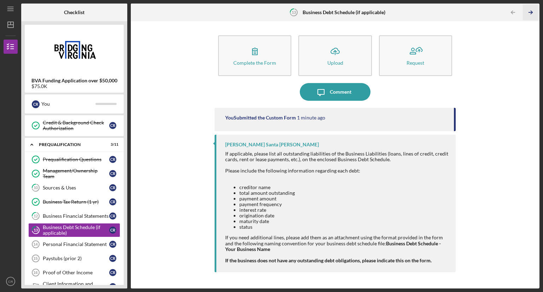
click at [530, 12] on icon "Icon/Table Pagination Arrow" at bounding box center [530, 13] width 16 height 16
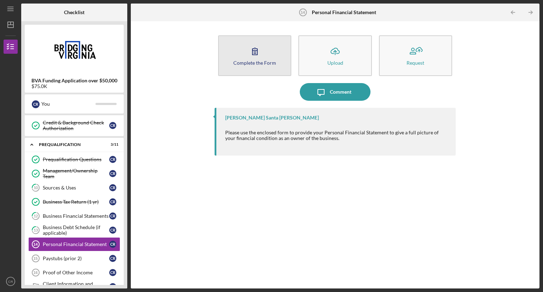
click at [268, 57] on button "Complete the Form Form" at bounding box center [254, 55] width 73 height 41
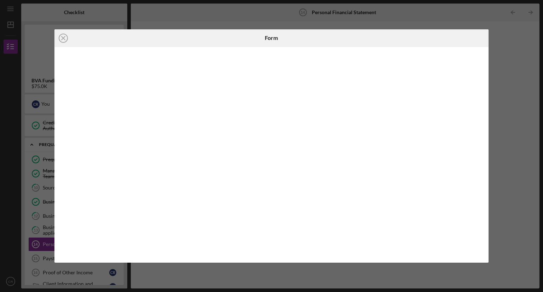
click at [241, 15] on div "Icon/Close Form" at bounding box center [271, 146] width 543 height 292
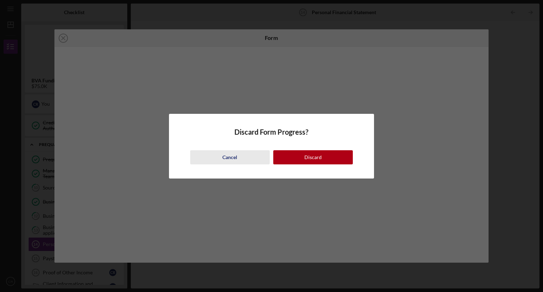
click at [230, 154] on div "Cancel" at bounding box center [229, 157] width 15 height 14
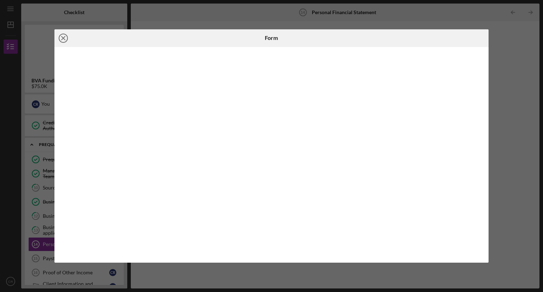
click at [63, 36] on icon "Icon/Close" at bounding box center [63, 38] width 18 height 18
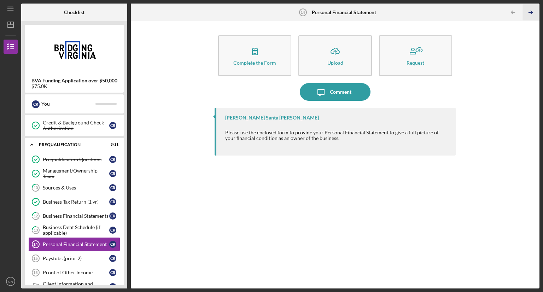
click at [533, 13] on icon "Icon/Table Pagination Arrow" at bounding box center [530, 13] width 16 height 16
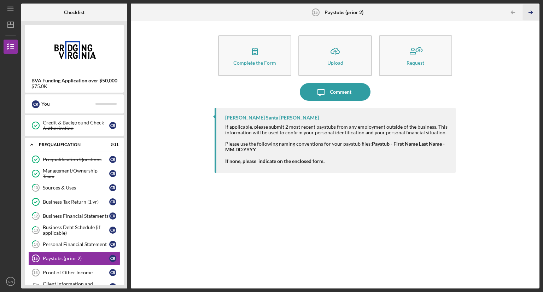
click at [533, 13] on icon "Icon/Table Pagination Arrow" at bounding box center [530, 13] width 16 height 16
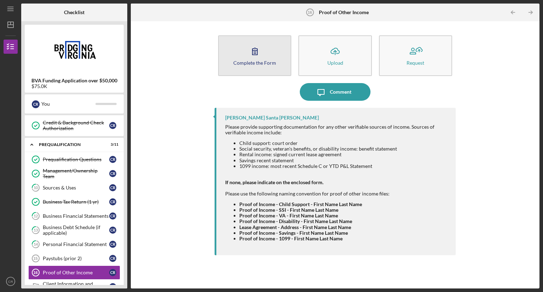
click at [256, 59] on icon "button" at bounding box center [255, 51] width 18 height 18
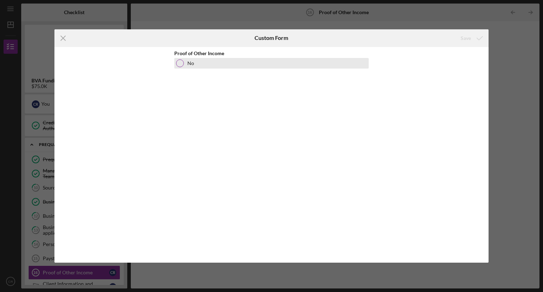
click at [195, 64] on div "No" at bounding box center [271, 63] width 194 height 11
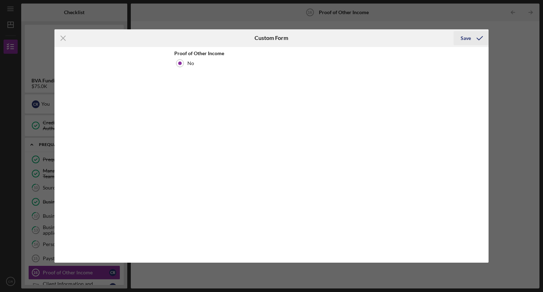
click at [476, 36] on icon "submit" at bounding box center [480, 38] width 18 height 18
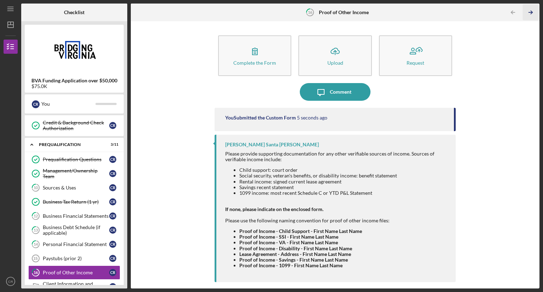
click at [530, 14] on icon "Icon/Table Pagination Arrow" at bounding box center [530, 13] width 16 height 16
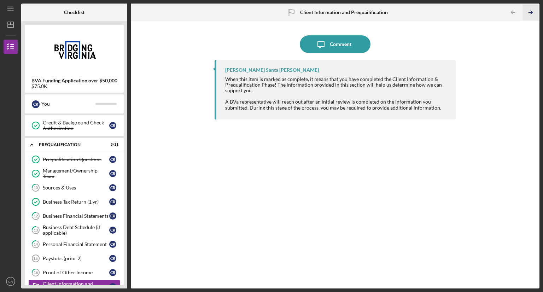
click at [532, 12] on line "button" at bounding box center [531, 12] width 4 height 0
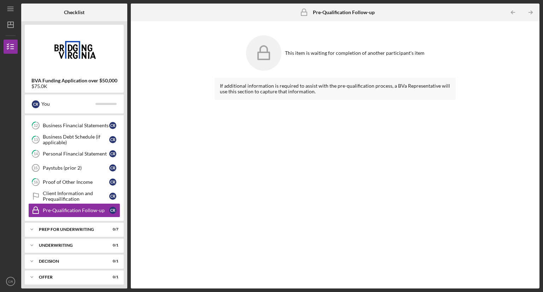
scroll to position [194, 0]
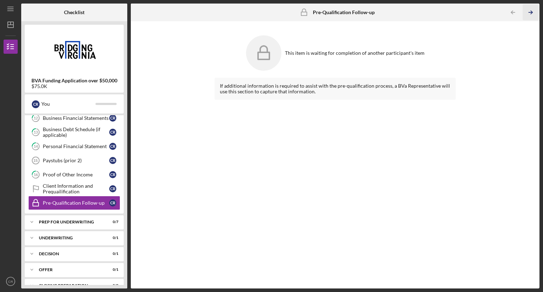
click at [532, 12] on line "button" at bounding box center [531, 12] width 4 height 0
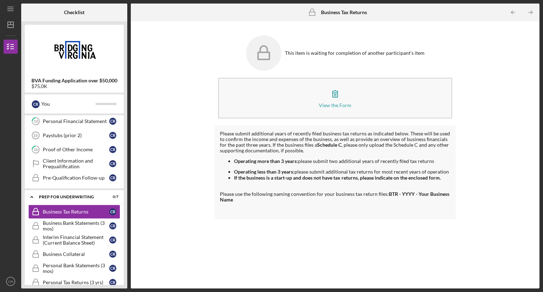
scroll to position [228, 0]
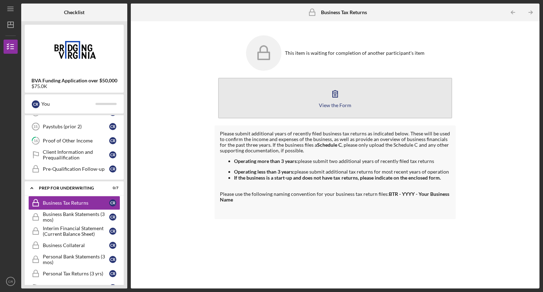
click at [336, 105] on div "View the Form" at bounding box center [335, 104] width 33 height 5
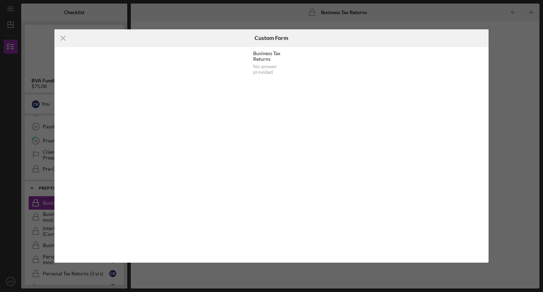
click at [262, 69] on div "No answer provided" at bounding box center [271, 69] width 36 height 11
click at [65, 40] on line at bounding box center [63, 38] width 5 height 5
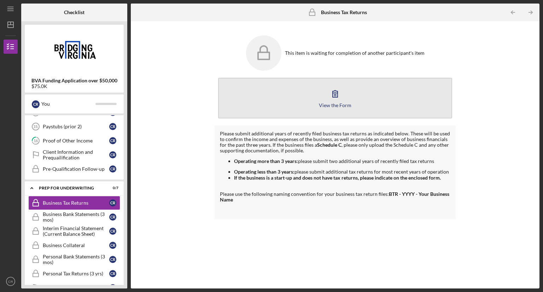
click at [335, 102] on div "View the Form" at bounding box center [335, 104] width 33 height 5
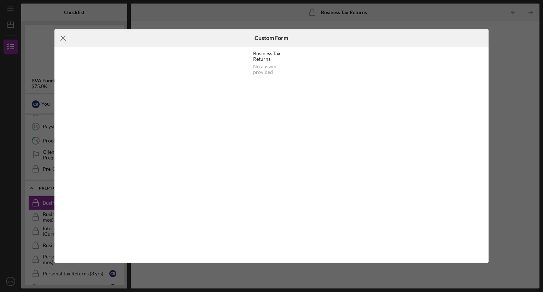
click at [63, 34] on icon "Icon/Menu Close" at bounding box center [63, 38] width 18 height 18
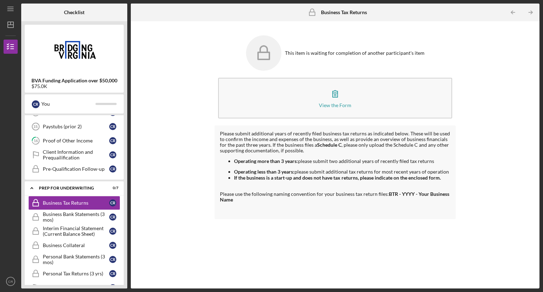
click at [340, 48] on div "This item is waiting for completion of another participant's item" at bounding box center [335, 53] width 241 height 42
click at [89, 212] on div "Business Bank Statements (3 mos)" at bounding box center [76, 216] width 66 height 11
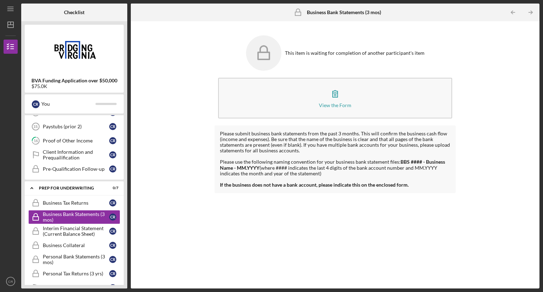
click at [111, 48] on img at bounding box center [74, 49] width 99 height 42
drag, startPoint x: 127, startPoint y: 176, endPoint x: 126, endPoint y: 213, distance: 37.8
click at [126, 213] on div "BVA Funding Application over $50,000 $75.0K C R You Icon/Expander Client Inform…" at bounding box center [74, 154] width 106 height 267
click at [170, 232] on div "This item is waiting for completion of another participant's item View the Form…" at bounding box center [334, 155] width 401 height 260
click at [530, 10] on icon "Icon/Table Pagination Arrow" at bounding box center [530, 13] width 16 height 16
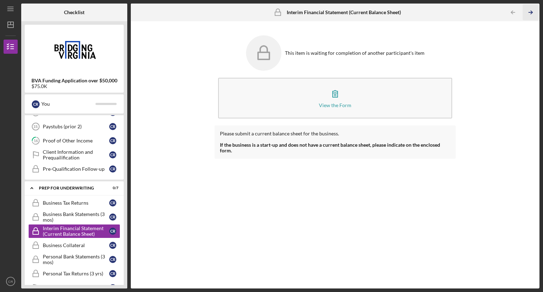
click at [530, 10] on icon "Icon/Table Pagination Arrow" at bounding box center [530, 13] width 16 height 16
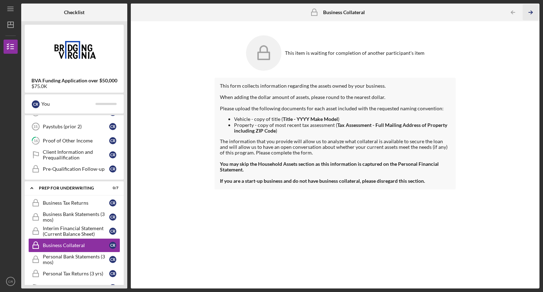
click at [530, 10] on icon "Icon/Table Pagination Arrow" at bounding box center [530, 13] width 16 height 16
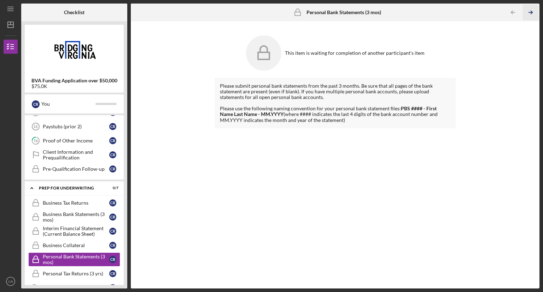
click at [530, 10] on icon "Icon/Table Pagination Arrow" at bounding box center [530, 13] width 16 height 16
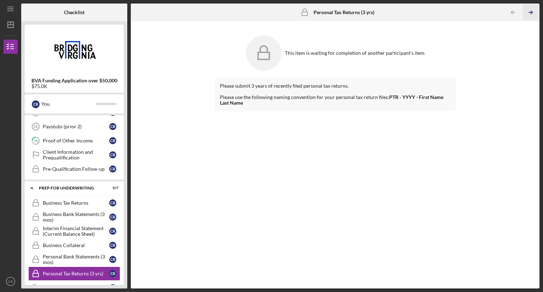
click at [530, 10] on icon "Icon/Table Pagination Arrow" at bounding box center [530, 13] width 16 height 16
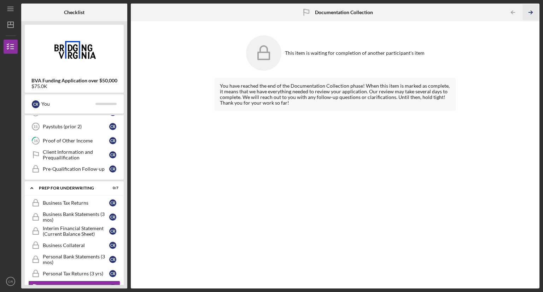
click at [530, 10] on icon "Icon/Table Pagination Arrow" at bounding box center [530, 13] width 16 height 16
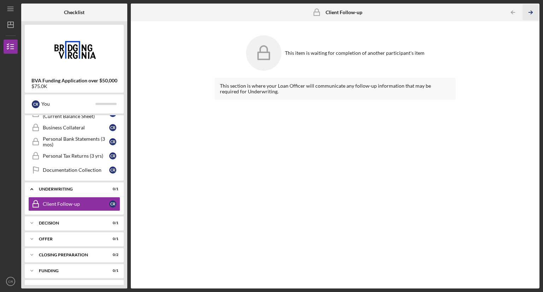
click at [530, 10] on icon "Icon/Table Pagination Arrow" at bounding box center [530, 13] width 16 height 16
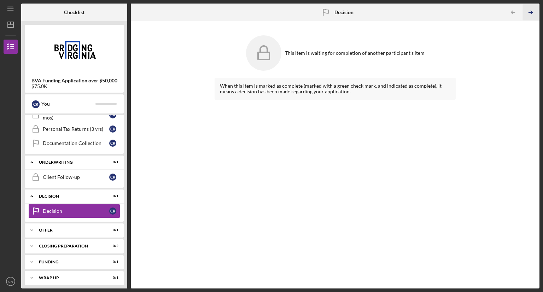
click at [530, 10] on icon "Icon/Table Pagination Arrow" at bounding box center [530, 13] width 16 height 16
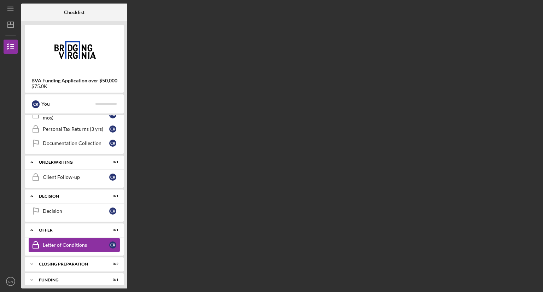
scroll to position [390, 0]
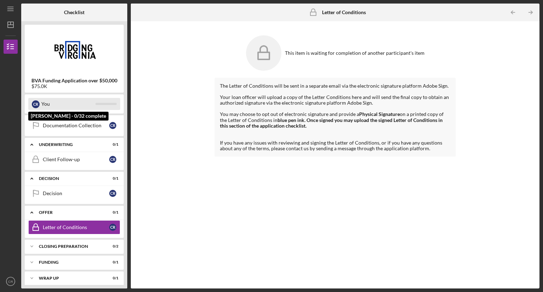
click at [65, 105] on div "You" at bounding box center [68, 104] width 54 height 12
click at [100, 103] on div at bounding box center [105, 104] width 21 height 2
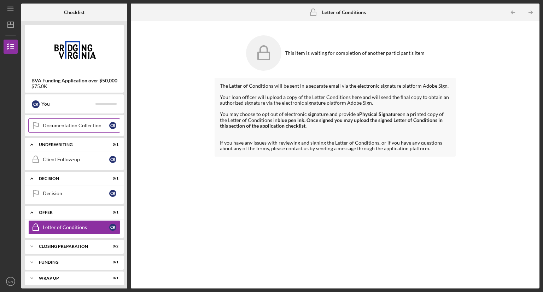
click at [98, 125] on link "Documentation Collection Documentation Collection C R" at bounding box center [74, 125] width 92 height 14
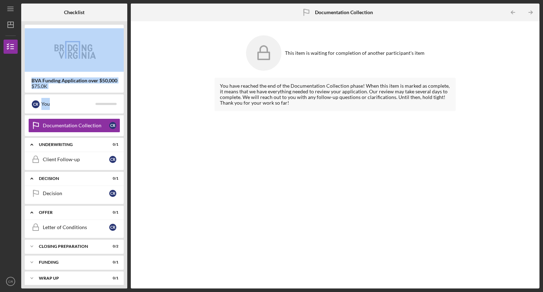
drag, startPoint x: 127, startPoint y: 107, endPoint x: 124, endPoint y: 45, distance: 61.5
click at [124, 45] on div "BVA Funding Application over $50,000 $75.0K C R You Icon/Expander Client Inform…" at bounding box center [74, 154] width 106 height 267
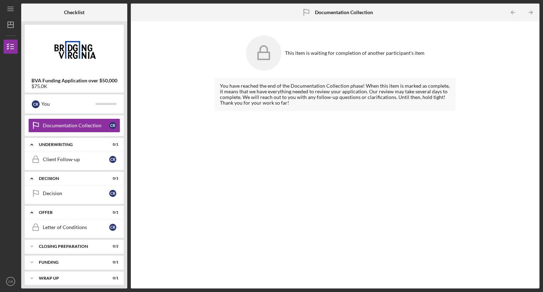
click at [23, 66] on div "BVA Funding Application over $50,000 $75.0K C R You Icon/Expander Client Inform…" at bounding box center [74, 154] width 106 height 267
click at [8, 22] on polygon "button" at bounding box center [11, 25] width 6 height 6
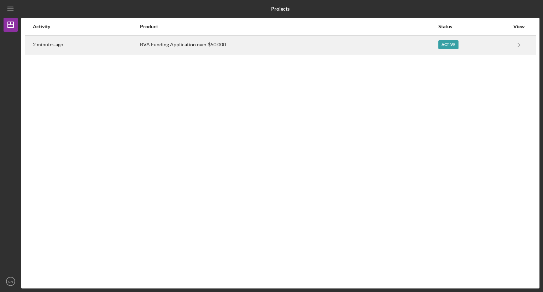
click at [504, 46] on div "Active" at bounding box center [473, 45] width 71 height 18
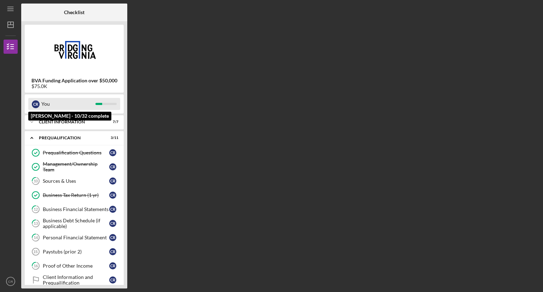
click at [61, 104] on div "You" at bounding box center [68, 104] width 54 height 12
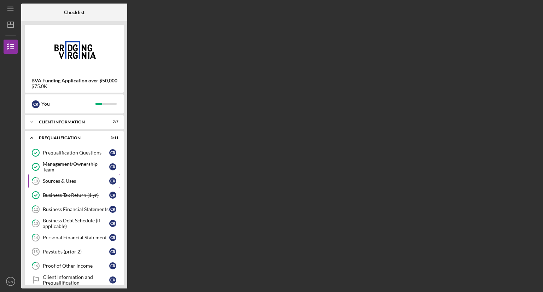
click at [63, 176] on link "10 Sources & Uses C R" at bounding box center [74, 181] width 92 height 14
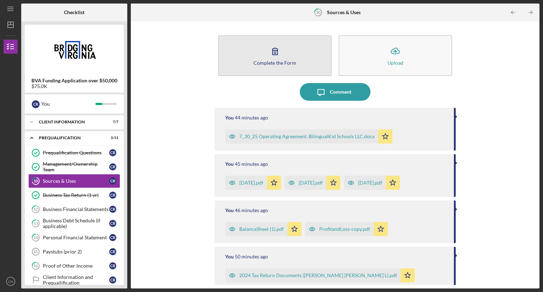
click at [278, 51] on icon "button" at bounding box center [275, 51] width 18 height 18
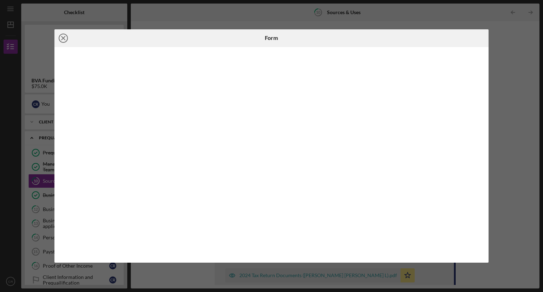
click at [63, 39] on line at bounding box center [63, 38] width 4 height 4
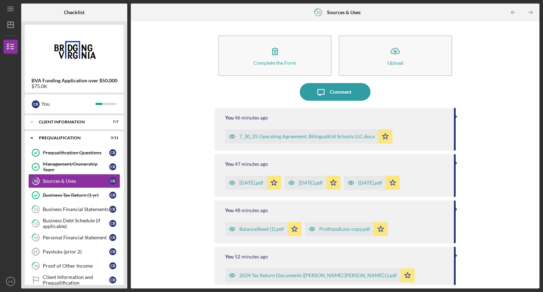
click at [510, 90] on div "Complete the Form Form Icon/Upload Upload Icon/Message Comment You 46 minutes a…" at bounding box center [334, 155] width 401 height 260
click at [530, 13] on icon "Icon/Table Pagination Arrow" at bounding box center [530, 13] width 16 height 16
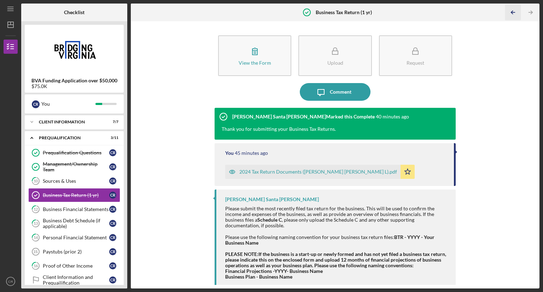
click at [513, 13] on icon "Icon/Table Pagination Arrow" at bounding box center [513, 13] width 16 height 16
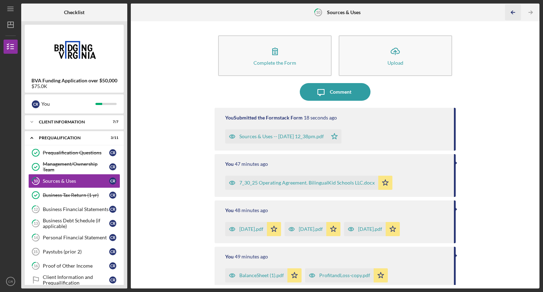
click at [513, 13] on icon "Icon/Table Pagination Arrow" at bounding box center [513, 13] width 16 height 16
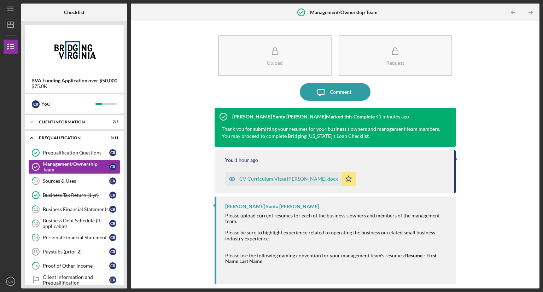
click at [513, 13] on icon "Icon/Table Pagination Arrow" at bounding box center [513, 13] width 16 height 16
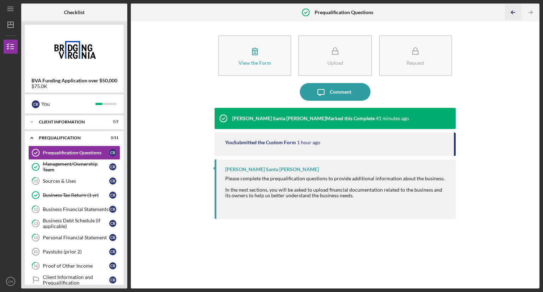
click at [510, 11] on icon "Icon/Table Pagination Arrow" at bounding box center [513, 13] width 16 height 16
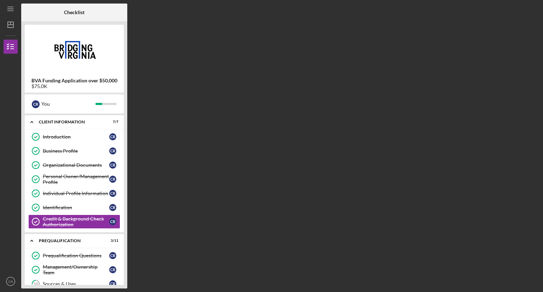
scroll to position [20, 0]
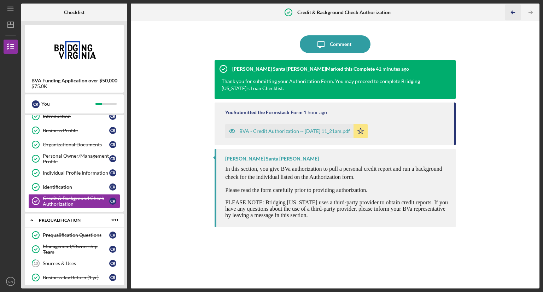
click at [511, 10] on icon "Icon/Table Pagination Arrow" at bounding box center [513, 13] width 16 height 16
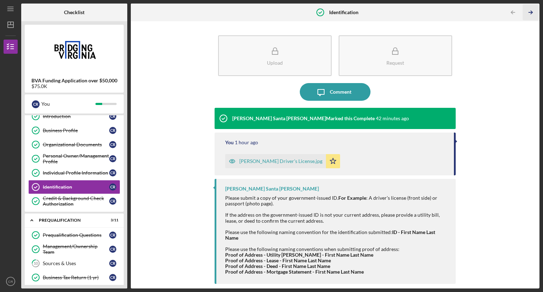
click at [532, 8] on icon "Icon/Table Pagination Arrow" at bounding box center [530, 13] width 16 height 16
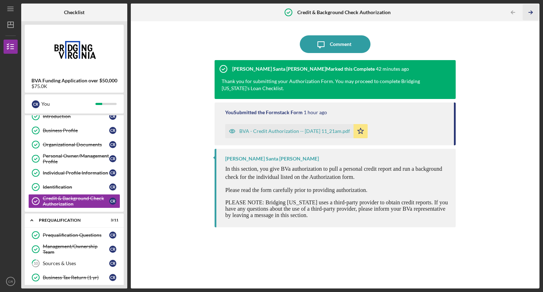
click at [532, 8] on icon "Icon/Table Pagination Arrow" at bounding box center [530, 13] width 16 height 16
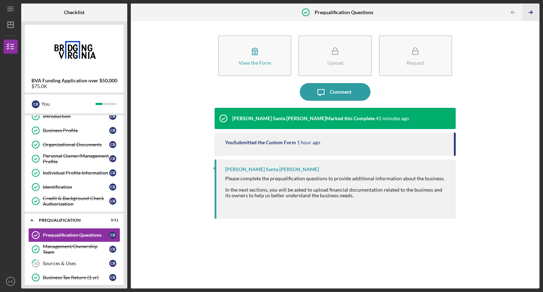
click at [528, 8] on icon "Icon/Table Pagination Arrow" at bounding box center [530, 13] width 16 height 16
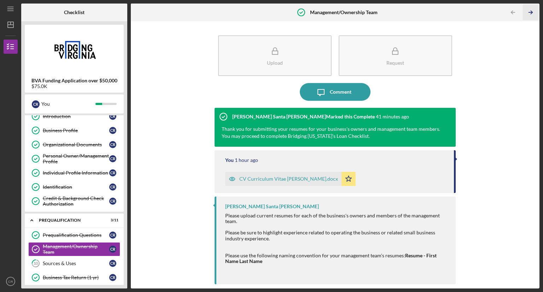
click at [528, 8] on icon "Icon/Table Pagination Arrow" at bounding box center [530, 13] width 16 height 16
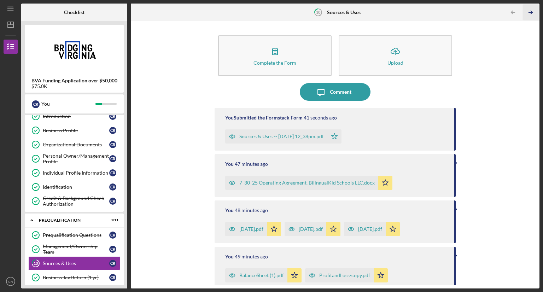
click at [528, 8] on icon "Icon/Table Pagination Arrow" at bounding box center [530, 13] width 16 height 16
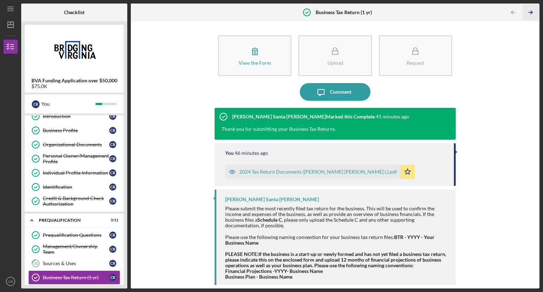
click at [528, 8] on icon "Icon/Table Pagination Arrow" at bounding box center [530, 13] width 16 height 16
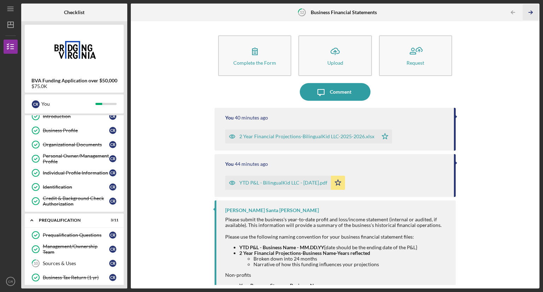
click at [528, 8] on icon "Icon/Table Pagination Arrow" at bounding box center [530, 13] width 16 height 16
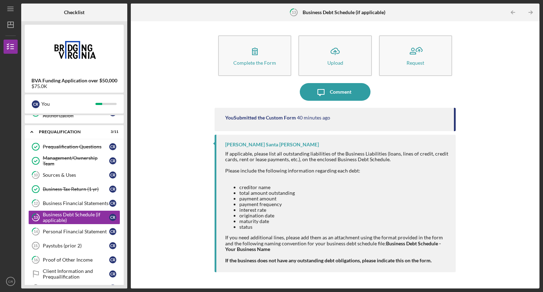
scroll to position [124, 0]
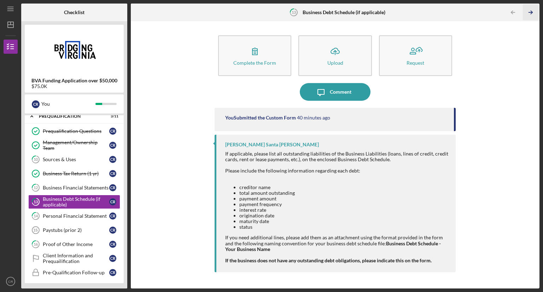
click at [528, 8] on icon "Icon/Table Pagination Arrow" at bounding box center [530, 13] width 16 height 16
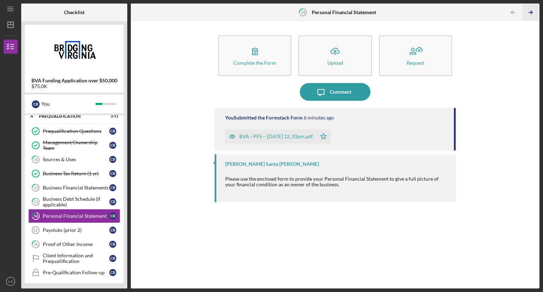
click at [528, 8] on icon "Icon/Table Pagination Arrow" at bounding box center [530, 13] width 16 height 16
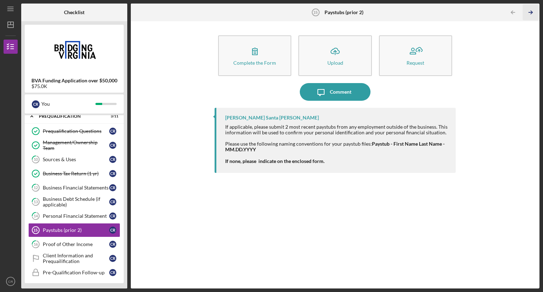
click at [528, 8] on icon "Icon/Table Pagination Arrow" at bounding box center [530, 13] width 16 height 16
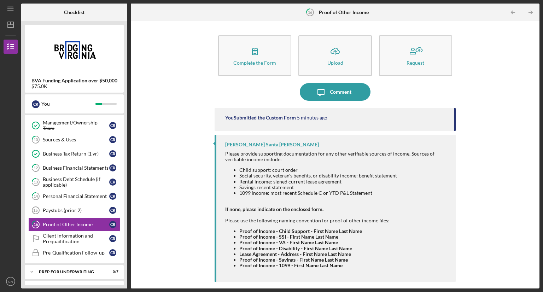
scroll to position [149, 0]
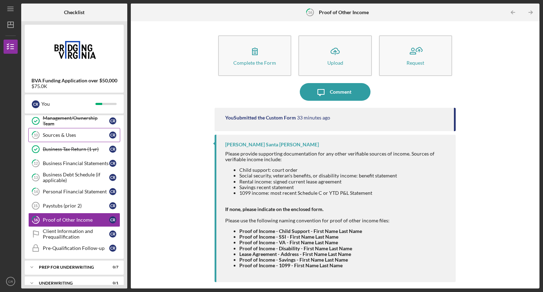
click at [65, 136] on div "Sources & Uses" at bounding box center [76, 135] width 66 height 6
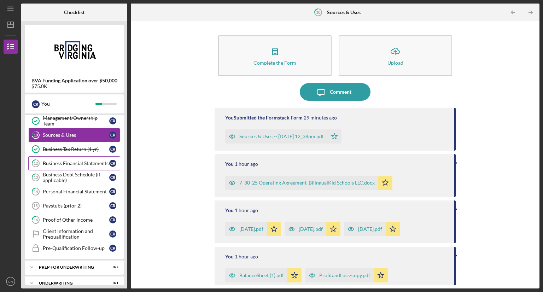
click at [85, 162] on div "Business Financial Statements" at bounding box center [76, 163] width 66 height 6
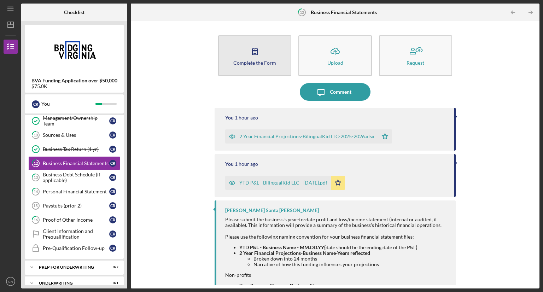
click at [258, 55] on icon "button" at bounding box center [255, 51] width 18 height 18
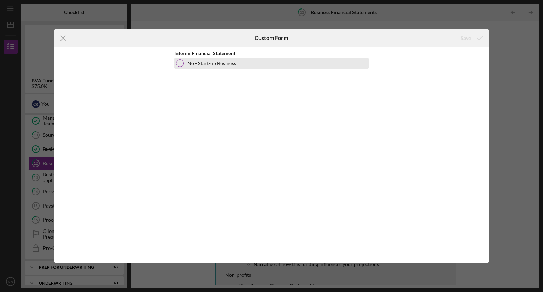
click at [223, 62] on label "No - Start-up Business" at bounding box center [211, 63] width 49 height 6
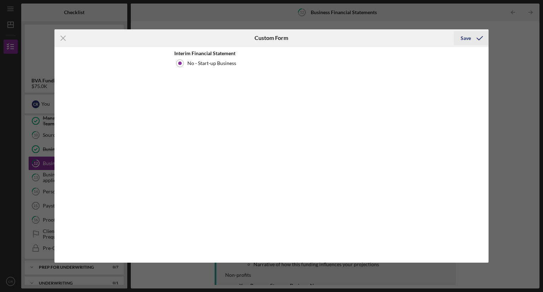
click at [474, 34] on icon "submit" at bounding box center [480, 38] width 18 height 18
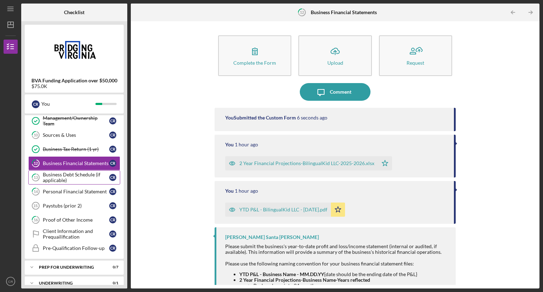
click at [68, 179] on div "Business Debt Schedule (if applicable)" at bounding box center [76, 177] width 66 height 11
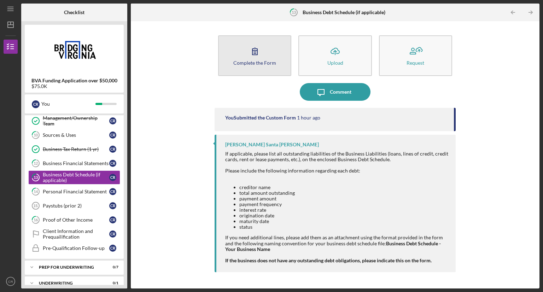
click at [245, 60] on div "Complete the Form" at bounding box center [254, 62] width 43 height 5
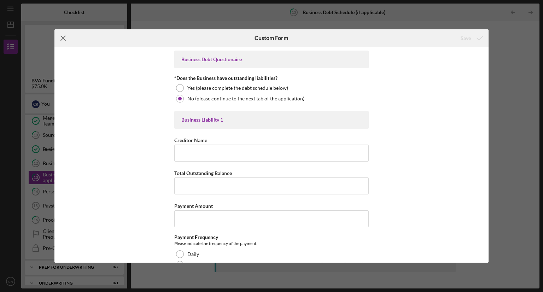
click at [64, 40] on icon "Icon/Menu Close" at bounding box center [63, 38] width 18 height 18
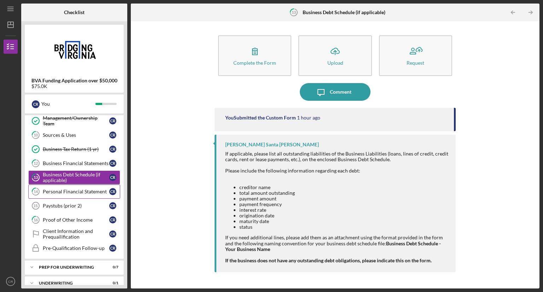
click at [70, 189] on div "Personal Financial Statement" at bounding box center [76, 192] width 66 height 6
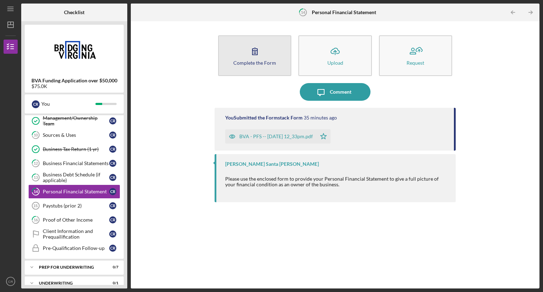
click at [259, 52] on icon "button" at bounding box center [255, 51] width 18 height 18
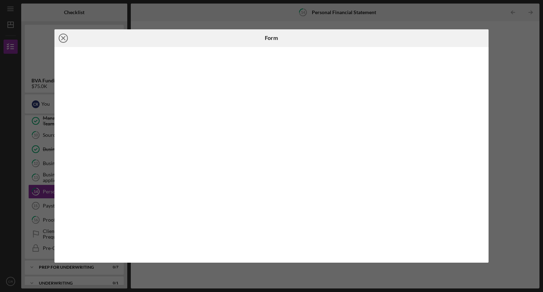
click at [61, 36] on icon "Icon/Close" at bounding box center [63, 38] width 18 height 18
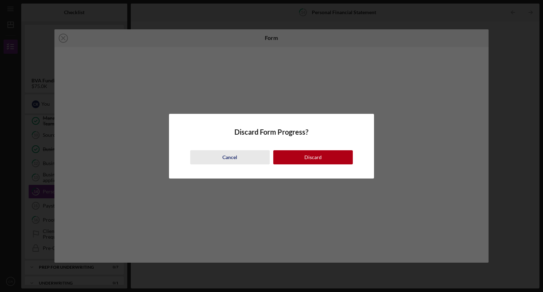
click at [229, 159] on div "Cancel" at bounding box center [229, 157] width 15 height 14
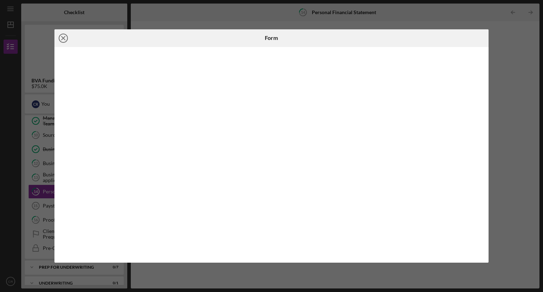
click at [64, 38] on icon "Icon/Close" at bounding box center [63, 38] width 18 height 18
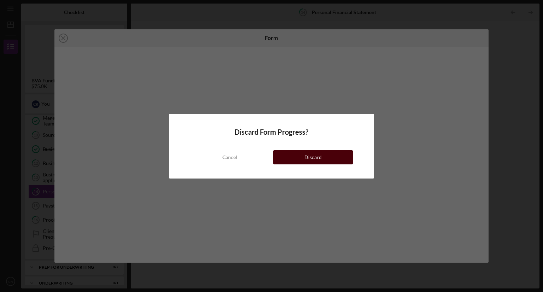
click at [305, 153] on div "Discard" at bounding box center [312, 157] width 17 height 14
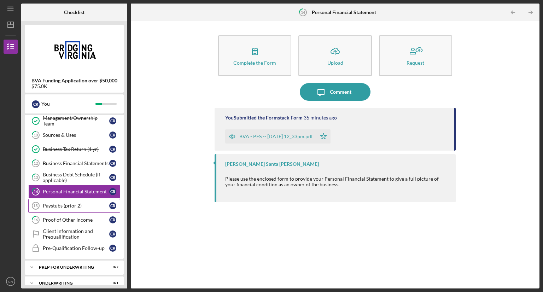
click at [77, 203] on div "Paystubs (prior 2)" at bounding box center [76, 206] width 66 height 6
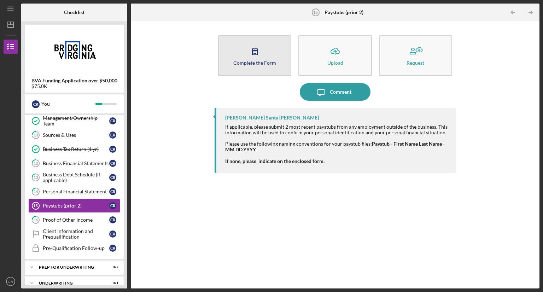
click at [258, 59] on icon "button" at bounding box center [255, 51] width 18 height 18
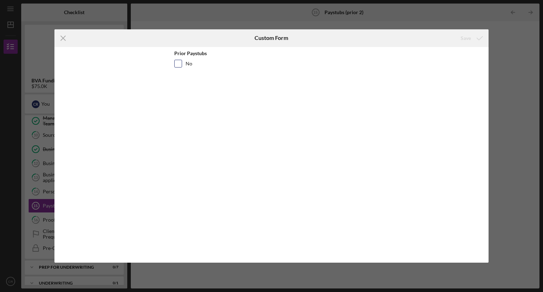
click at [178, 64] on input "No" at bounding box center [178, 63] width 7 height 7
checkbox input "true"
click at [484, 33] on icon "submit" at bounding box center [480, 38] width 18 height 18
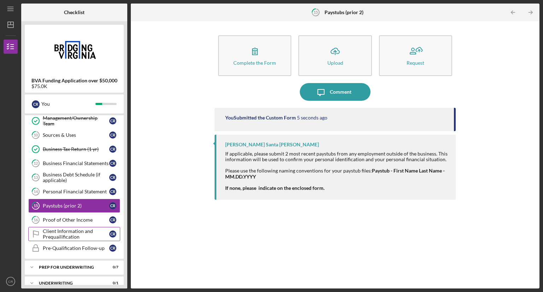
click at [69, 231] on div "Client Information and Prequailification" at bounding box center [76, 233] width 66 height 11
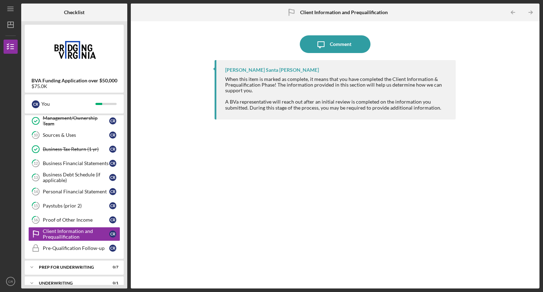
click at [109, 53] on img at bounding box center [74, 49] width 99 height 42
